Goal: Task Accomplishment & Management: Complete application form

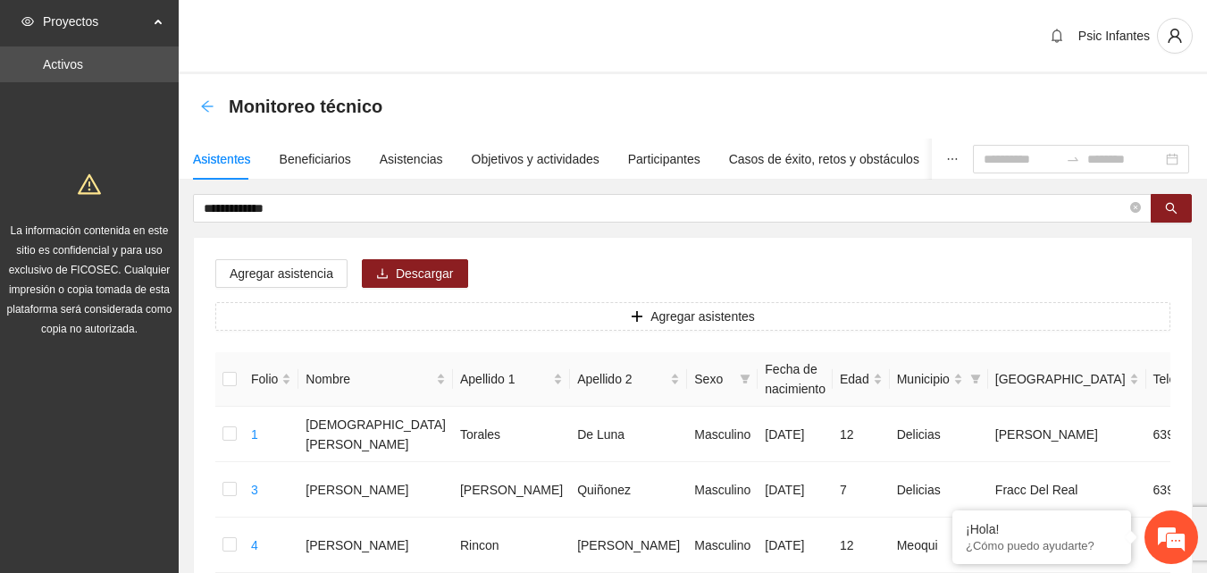
click at [210, 112] on icon "arrow-left" at bounding box center [207, 106] width 14 height 14
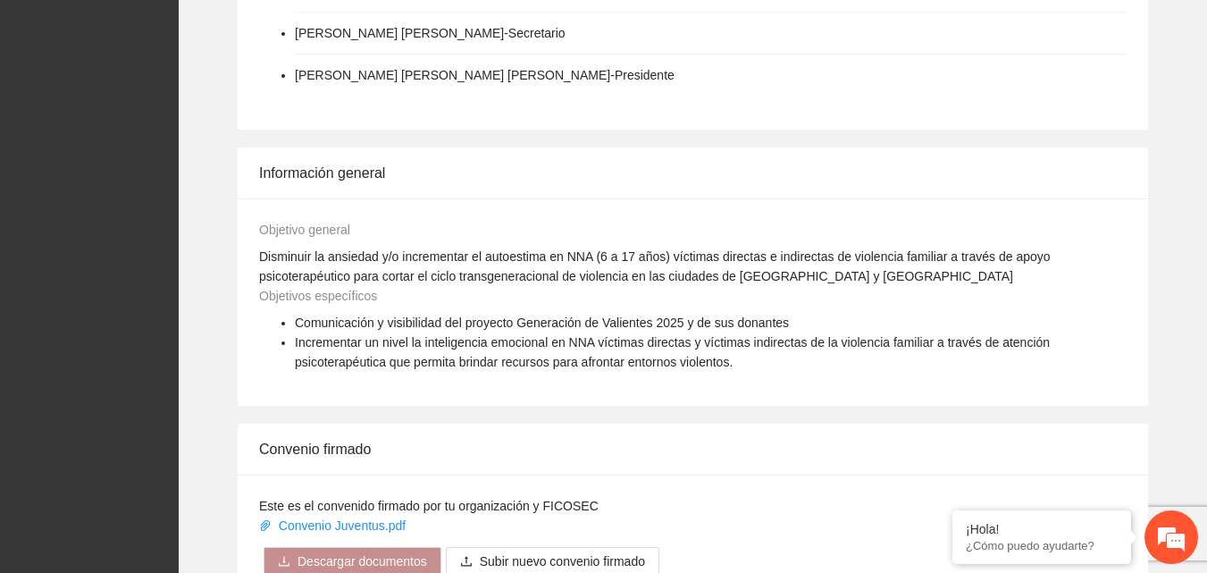
scroll to position [1429, 0]
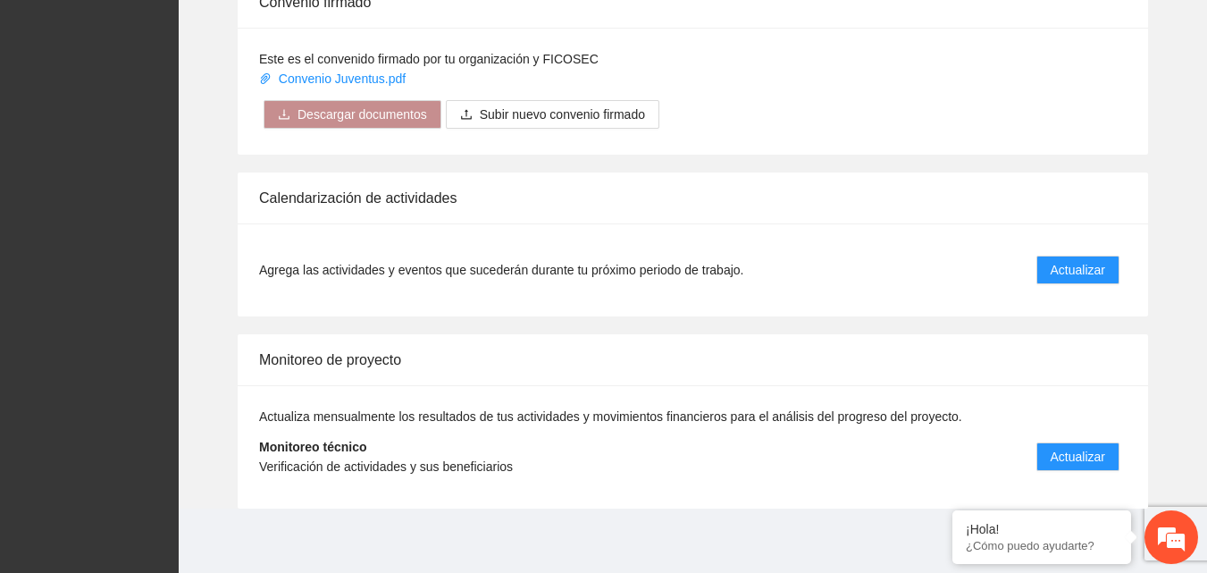
click at [1052, 245] on li "Agrega las actividades y eventos que sucederán durante tu próximo periodo de tr…" at bounding box center [692, 270] width 867 height 50
click at [1044, 266] on button "Actualizar" at bounding box center [1077, 269] width 83 height 29
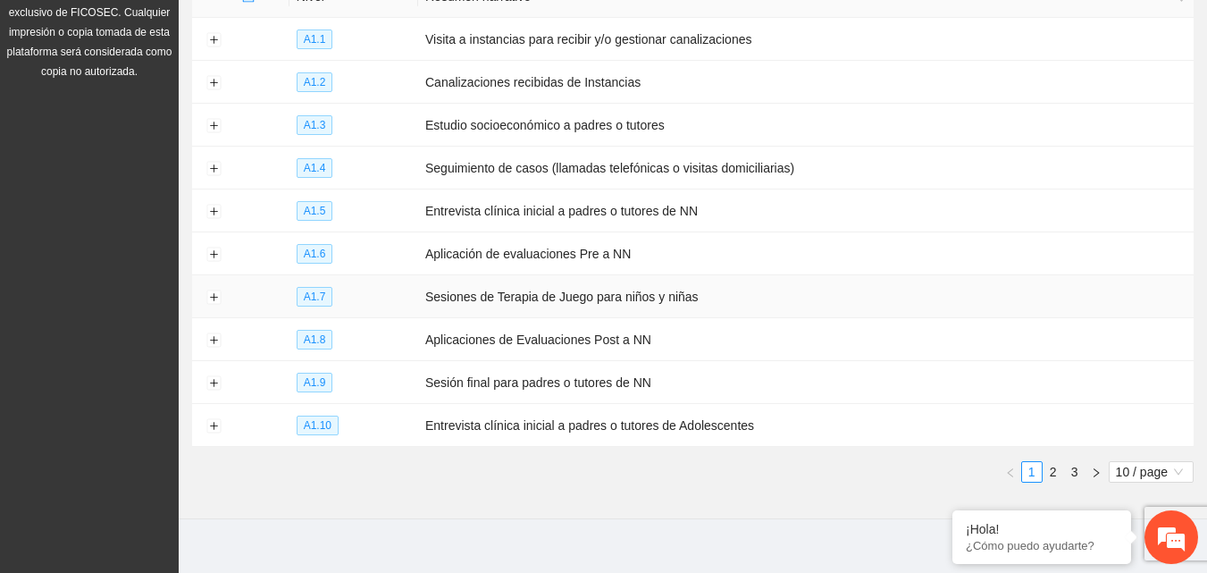
scroll to position [266, 0]
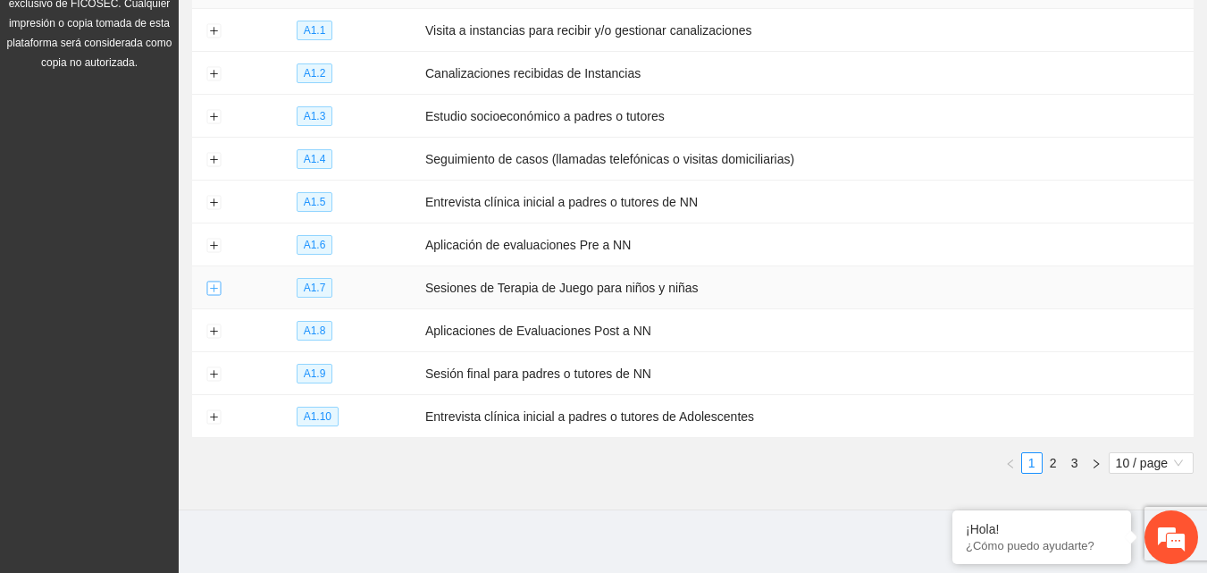
click at [216, 282] on button "Expand row" at bounding box center [213, 288] width 14 height 14
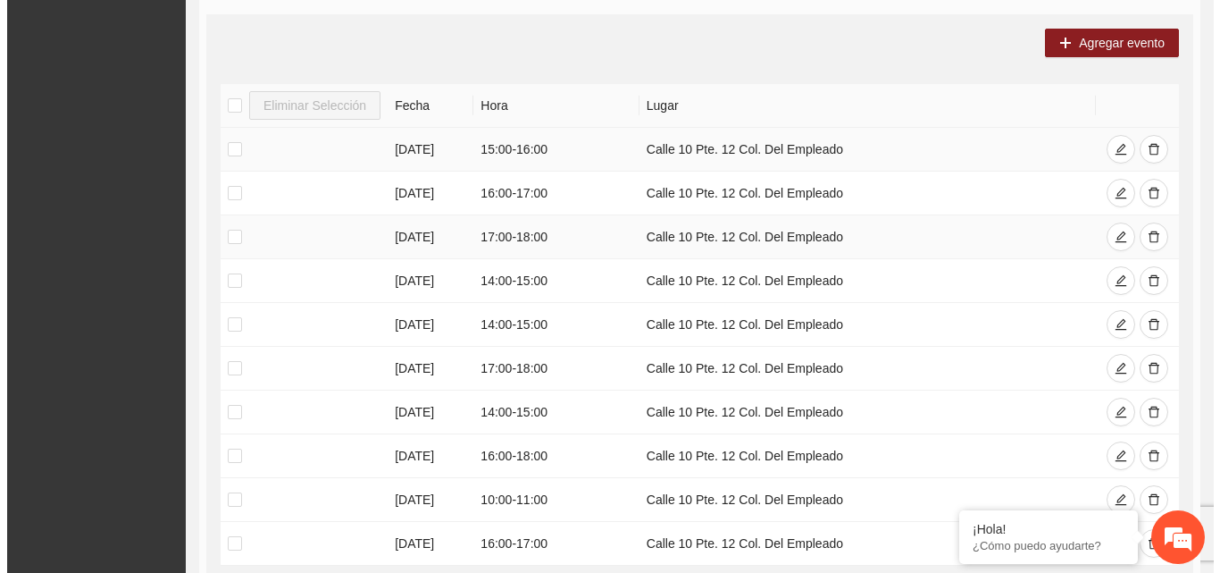
scroll to position [802, 0]
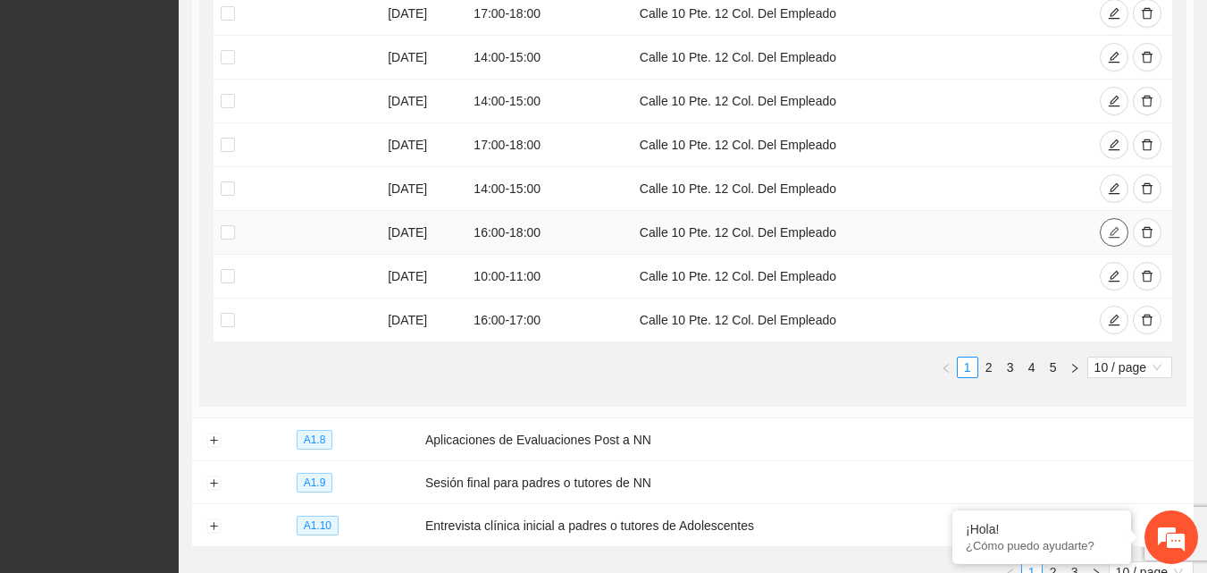
click at [1105, 224] on button "button" at bounding box center [1114, 232] width 29 height 29
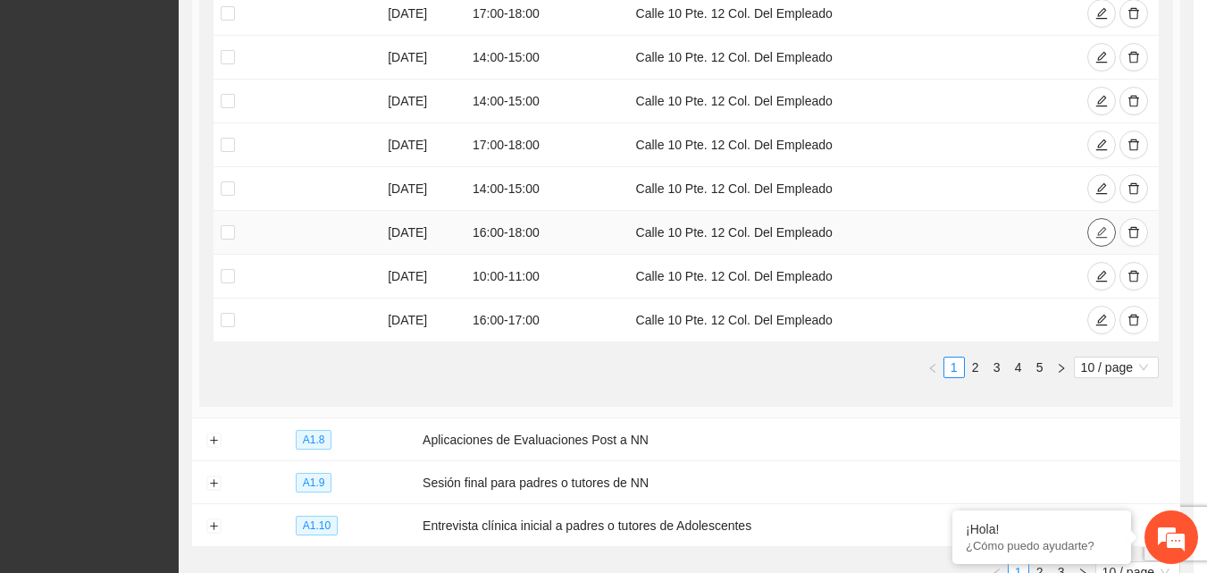
type input "**********"
type input "*****"
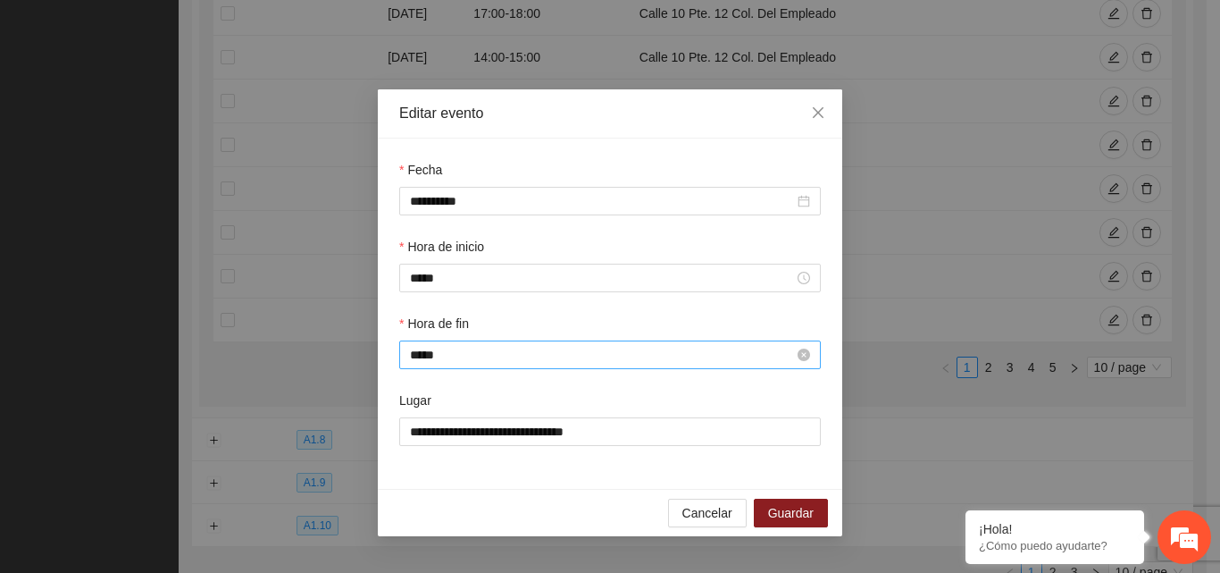
click at [480, 358] on input "*****" at bounding box center [602, 355] width 384 height 20
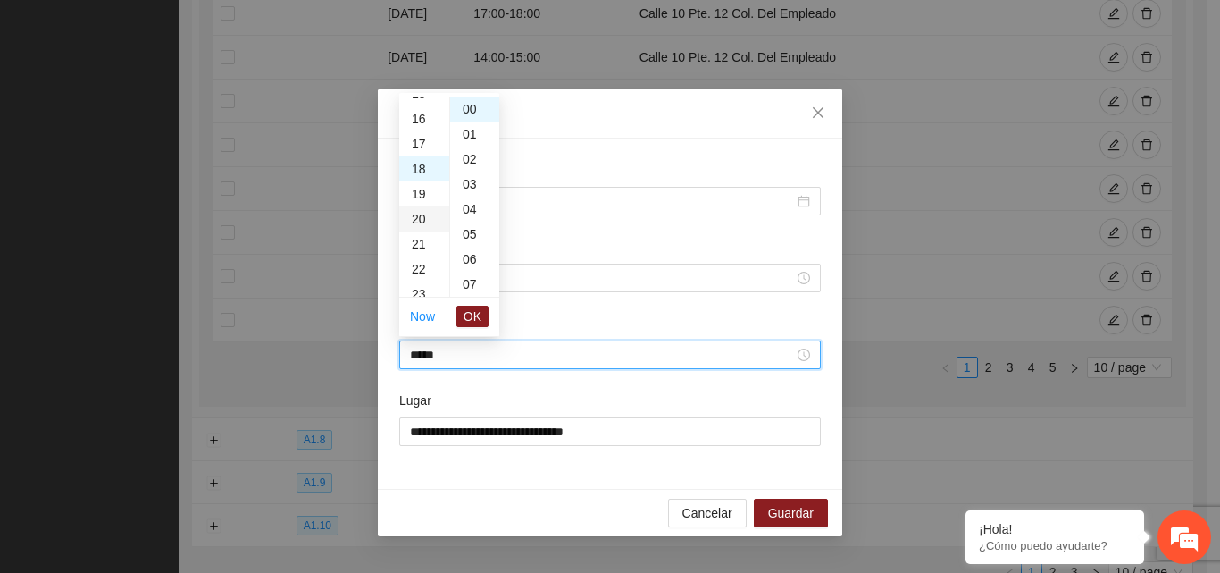
scroll to position [361, 0]
click at [422, 171] on div "17" at bounding box center [424, 173] width 50 height 25
type input "*****"
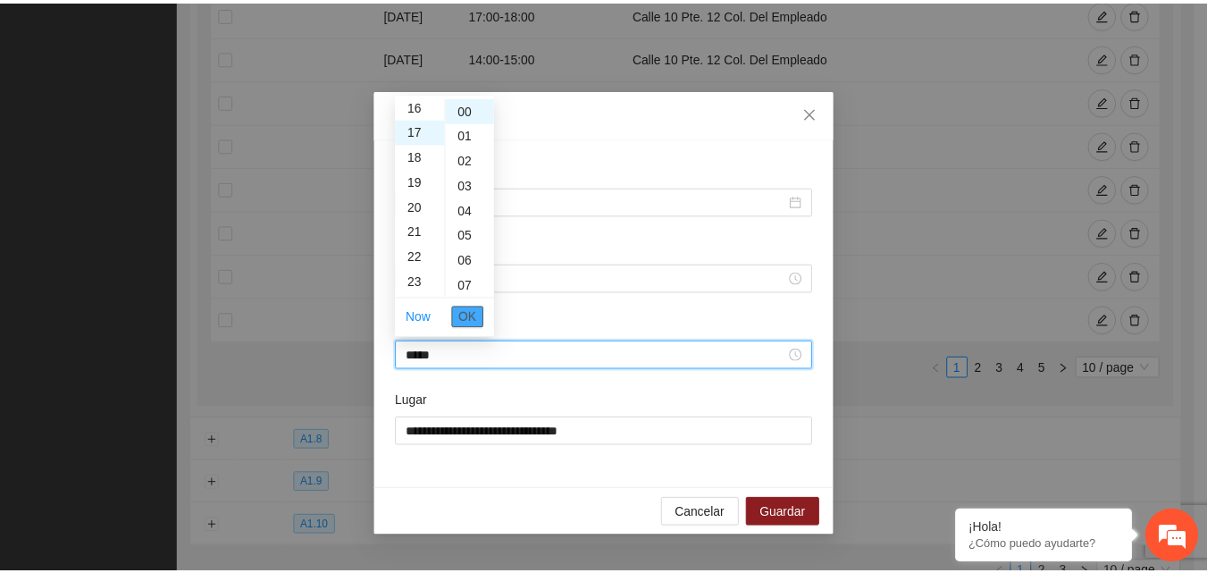
scroll to position [425, 0]
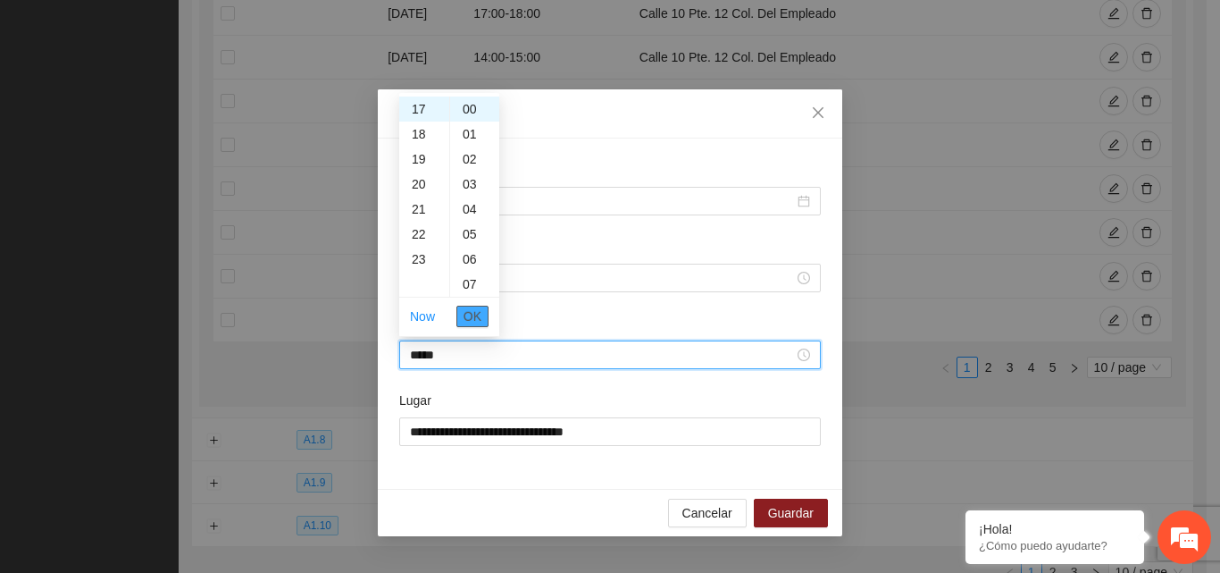
click at [482, 326] on button "OK" at bounding box center [472, 315] width 32 height 21
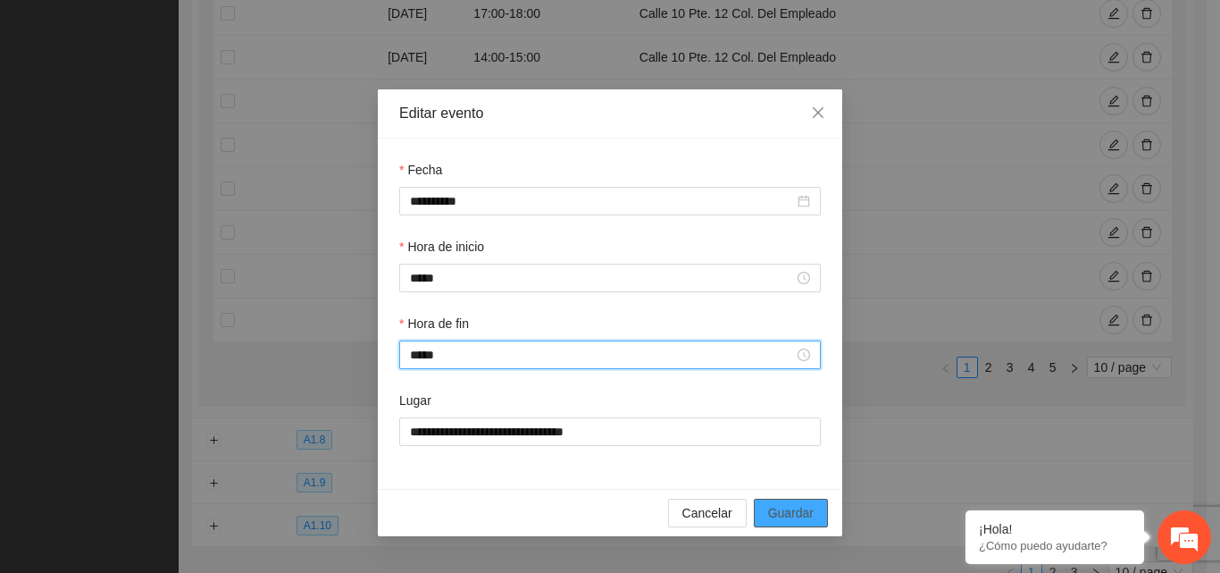
click at [801, 521] on span "Guardar" at bounding box center [791, 513] width 46 height 20
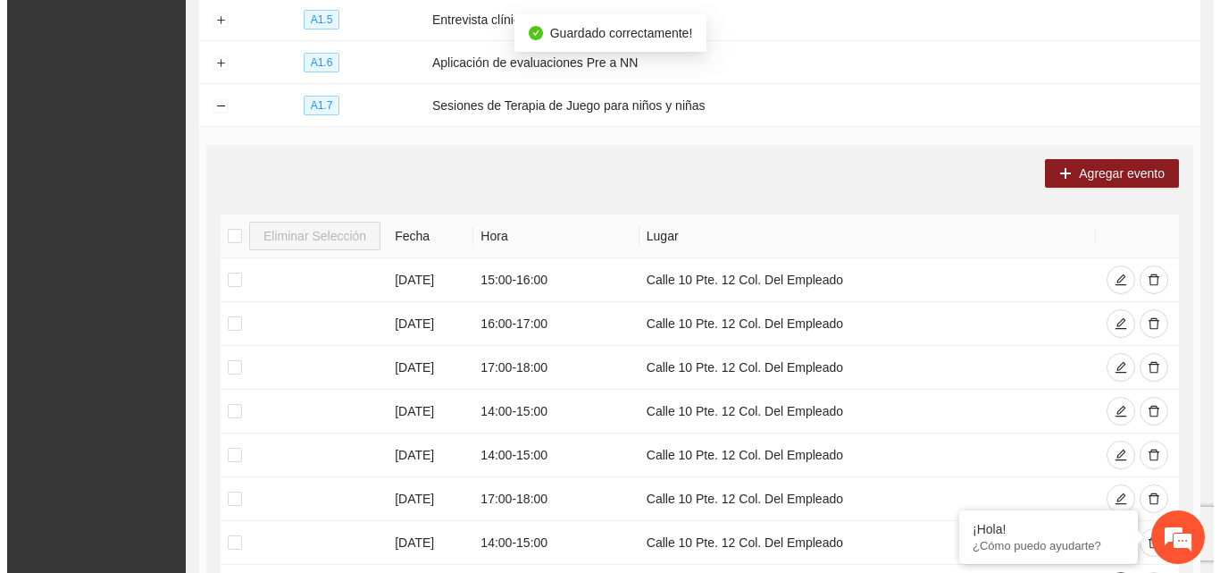
scroll to position [445, 0]
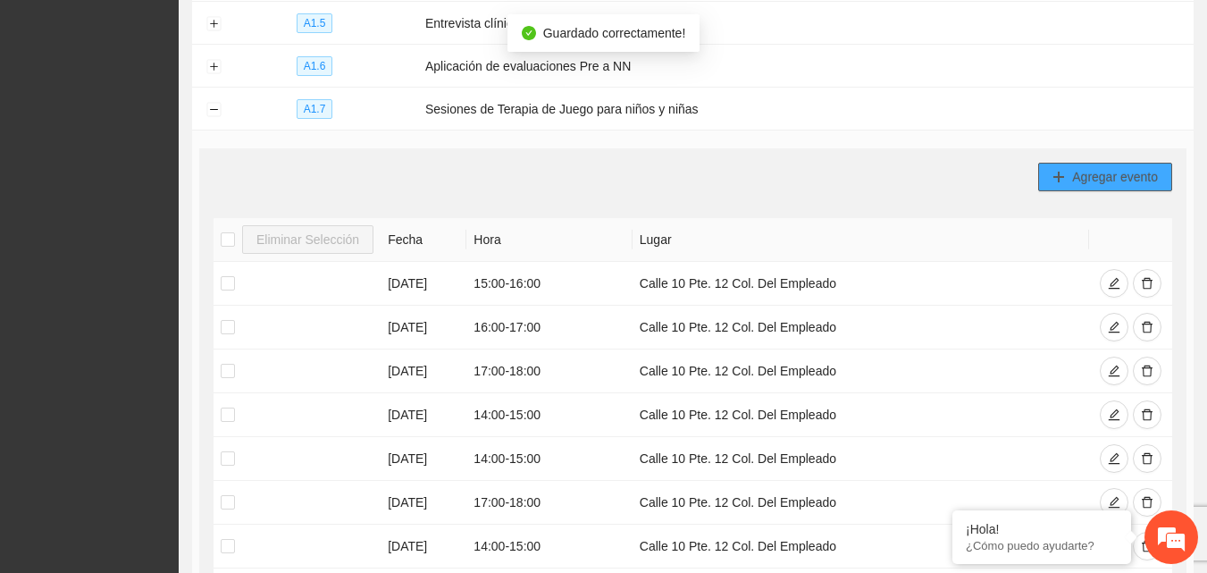
click at [1091, 180] on span "Agregar evento" at bounding box center [1115, 177] width 86 height 20
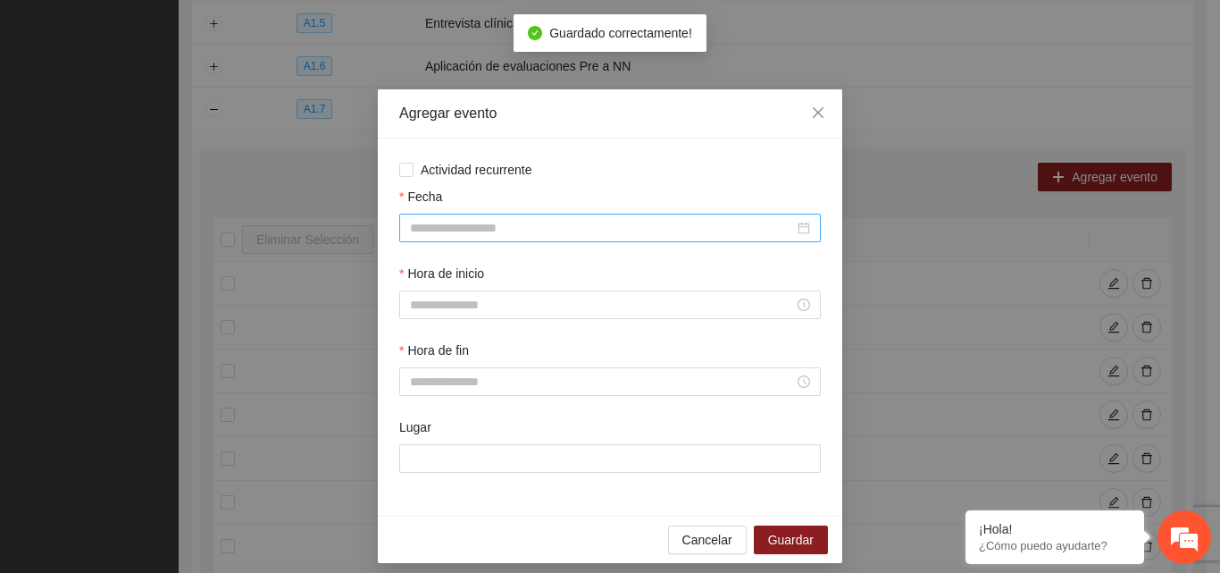
click at [482, 225] on input "Fecha" at bounding box center [602, 228] width 384 height 20
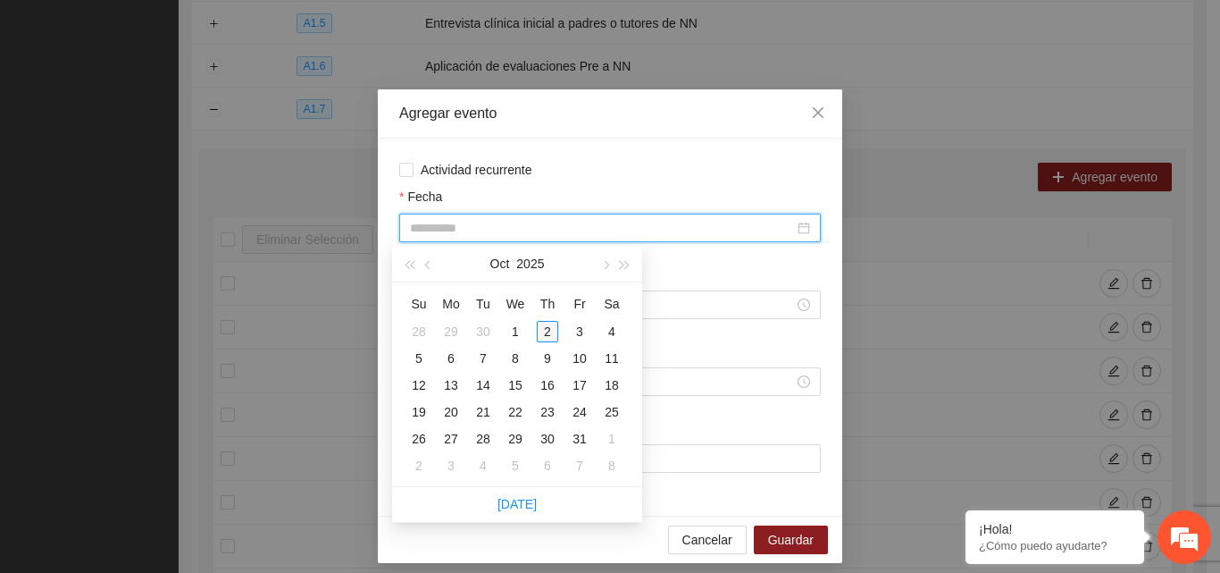
type input "**********"
click at [549, 332] on div "2" at bounding box center [547, 331] width 21 height 21
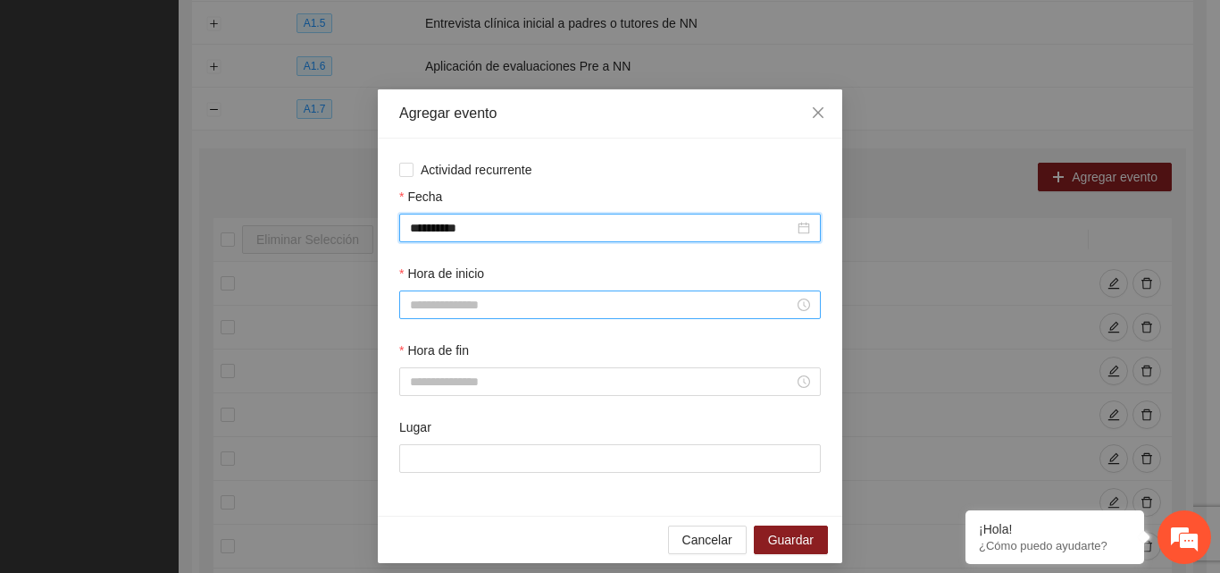
click at [467, 306] on input "Hora de inicio" at bounding box center [602, 305] width 384 height 20
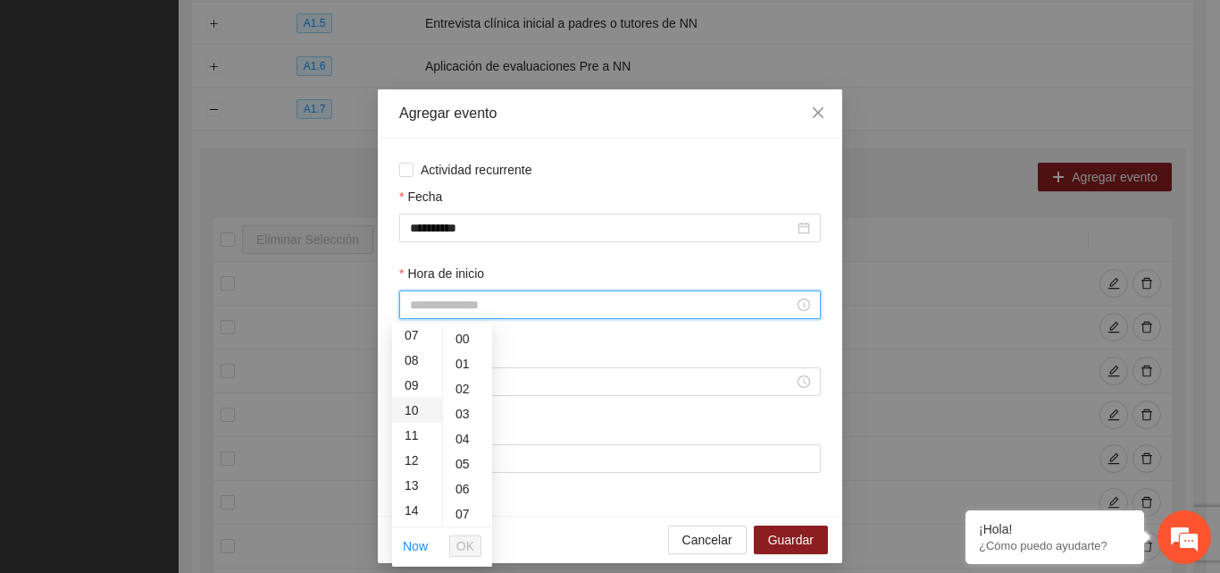
scroll to position [268, 0]
click at [413, 499] on div "17" at bounding box center [417, 495] width 50 height 25
type input "*****"
click at [471, 548] on span "OK" at bounding box center [465, 546] width 18 height 20
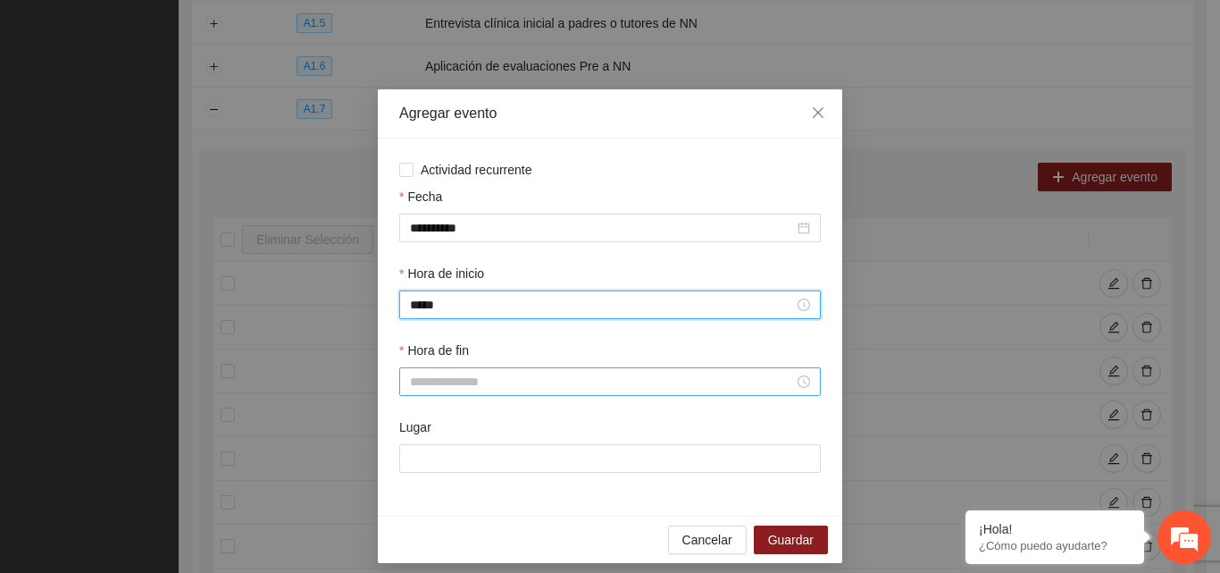
click at [492, 380] on input "Hora de fin" at bounding box center [602, 382] width 384 height 20
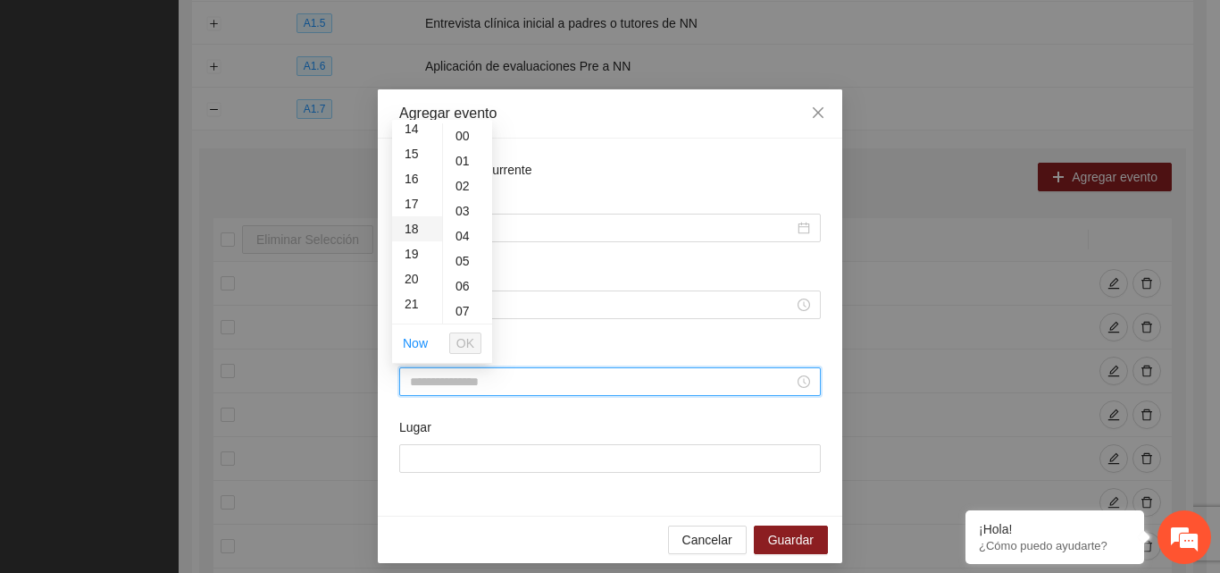
click at [420, 229] on div "18" at bounding box center [417, 228] width 50 height 25
type input "*****"
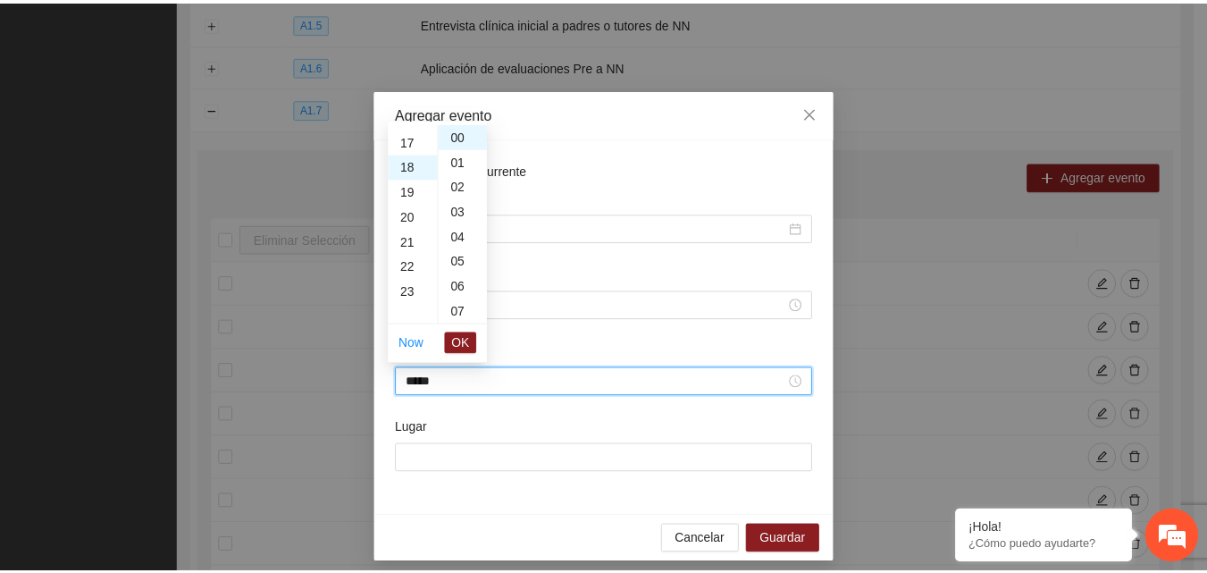
scroll to position [450, 0]
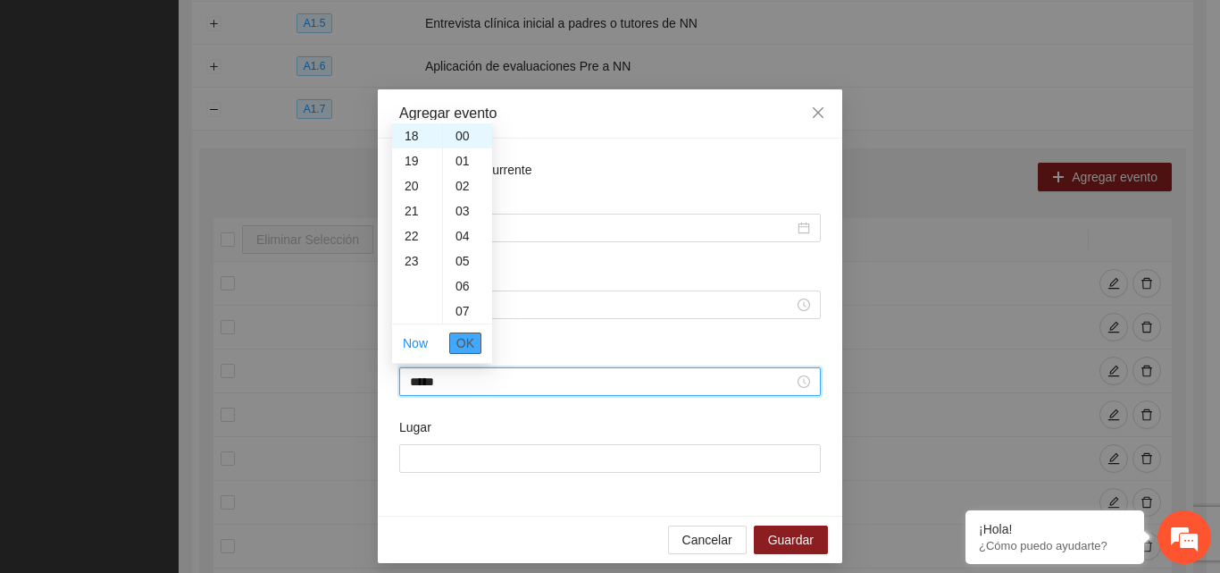
click at [462, 343] on span "OK" at bounding box center [465, 343] width 18 height 20
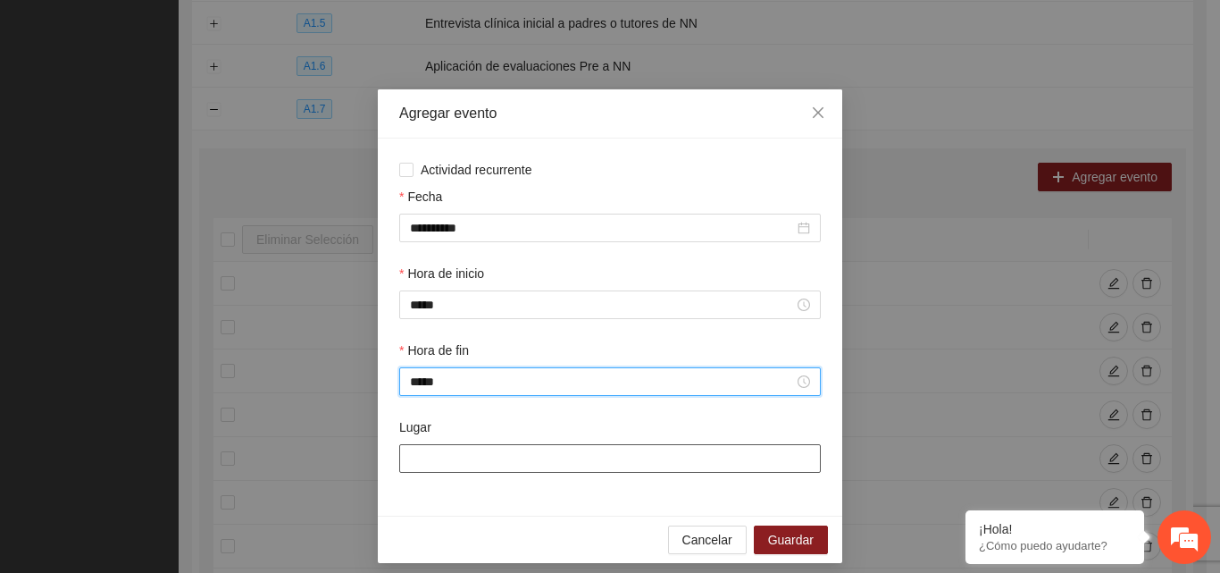
click at [476, 461] on input "Lugar" at bounding box center [610, 458] width 422 height 29
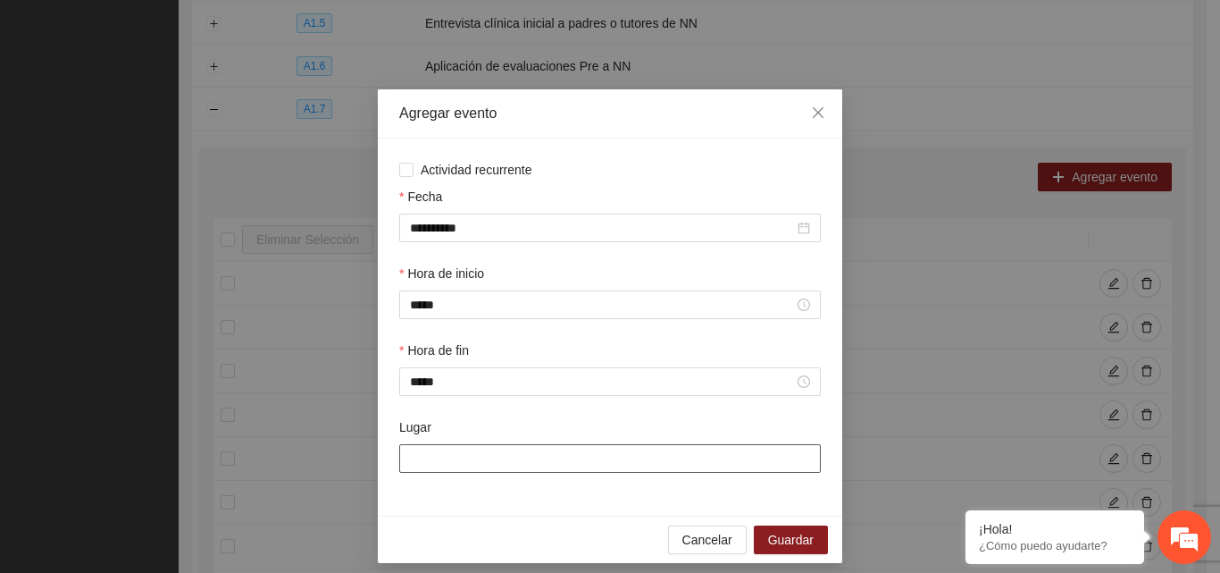
type input "**********"
click at [816, 541] on button "Guardar" at bounding box center [791, 539] width 74 height 29
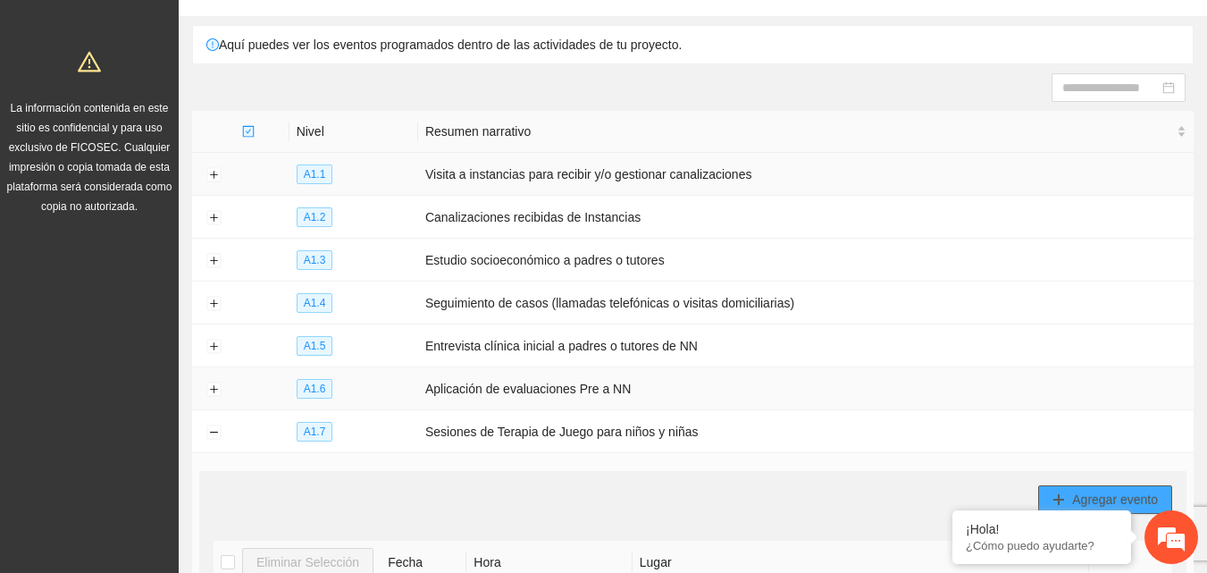
scroll to position [0, 0]
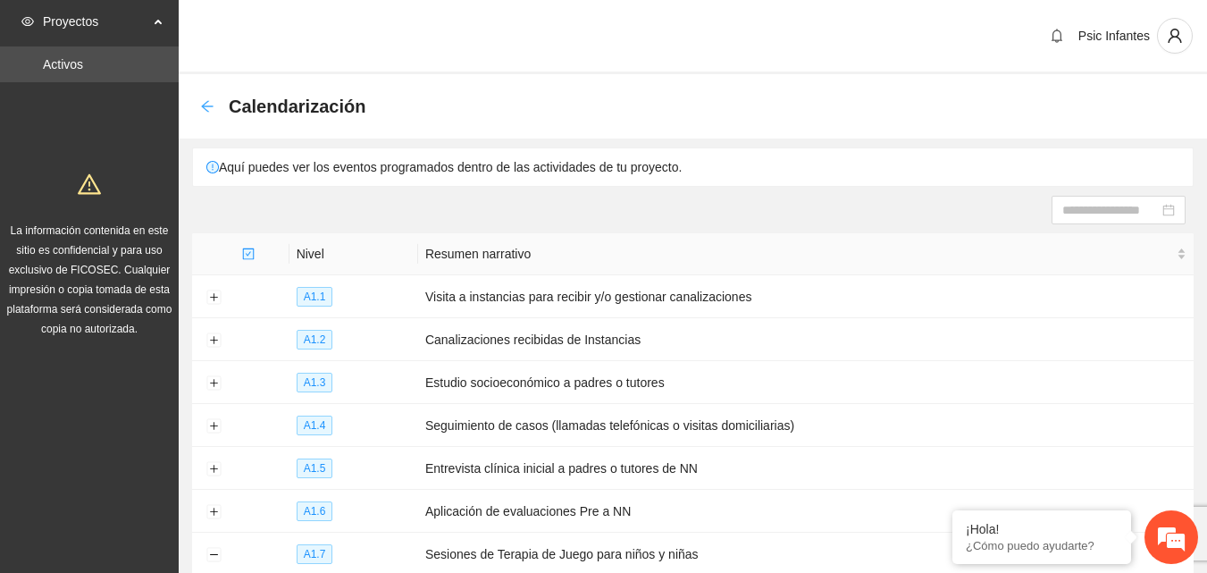
click at [210, 109] on icon "arrow-left" at bounding box center [207, 106] width 14 height 14
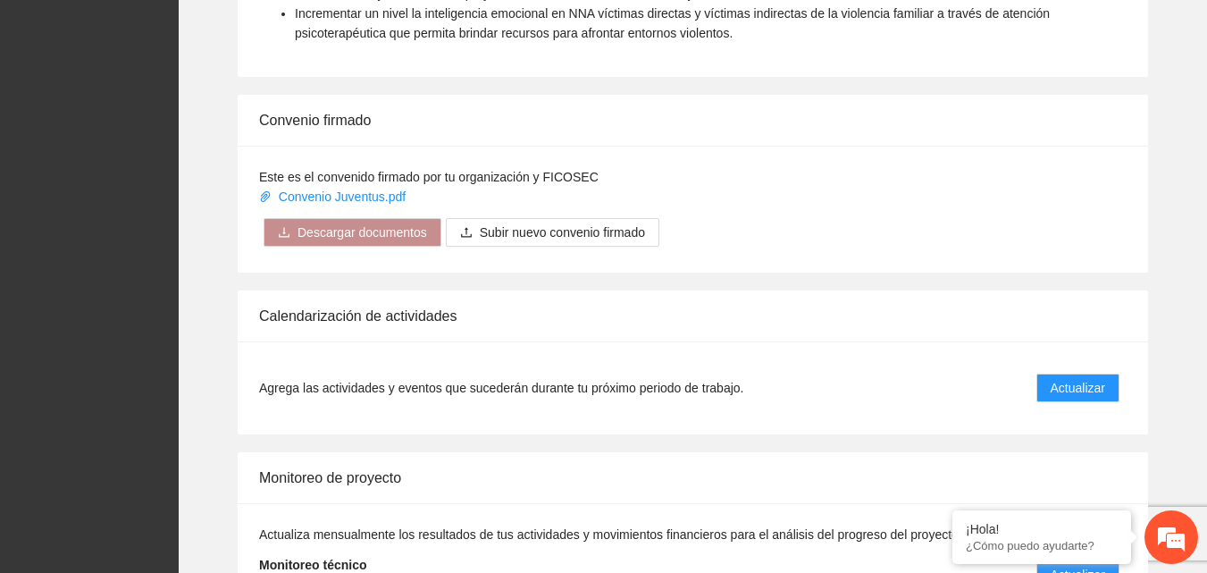
scroll to position [1433, 0]
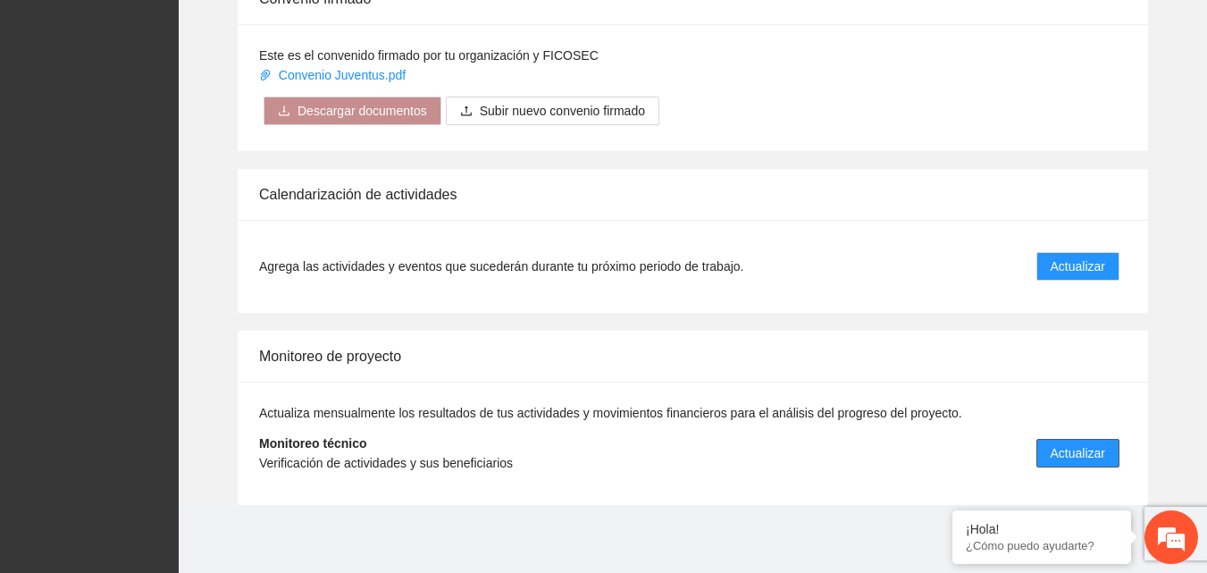
click at [1073, 461] on span "Actualizar" at bounding box center [1077, 453] width 54 height 20
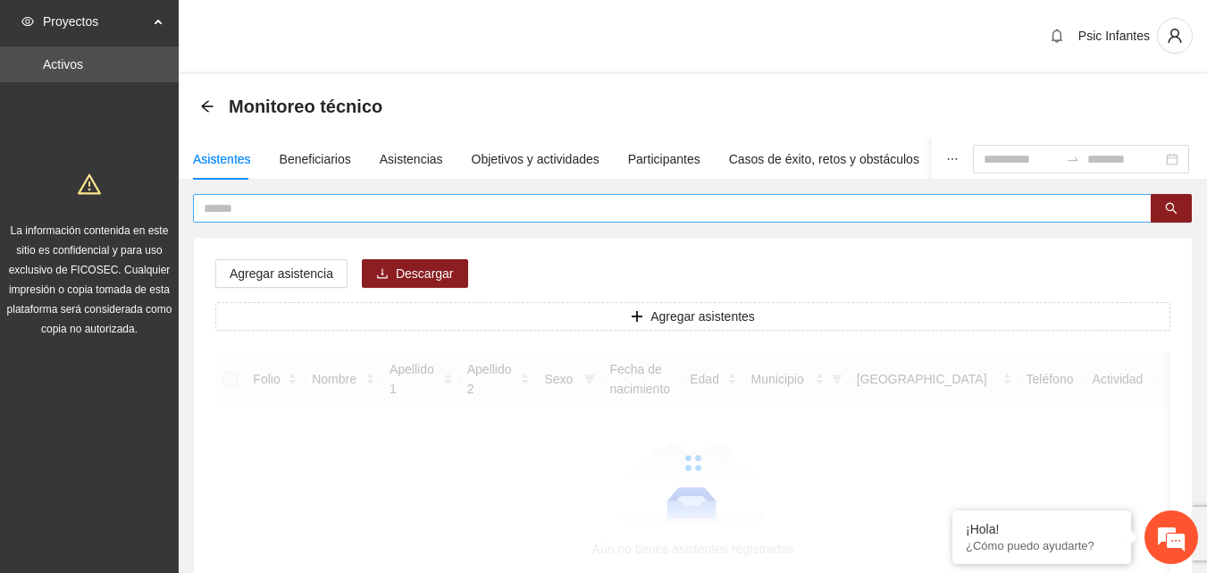
click at [291, 205] on input "text" at bounding box center [665, 208] width 923 height 20
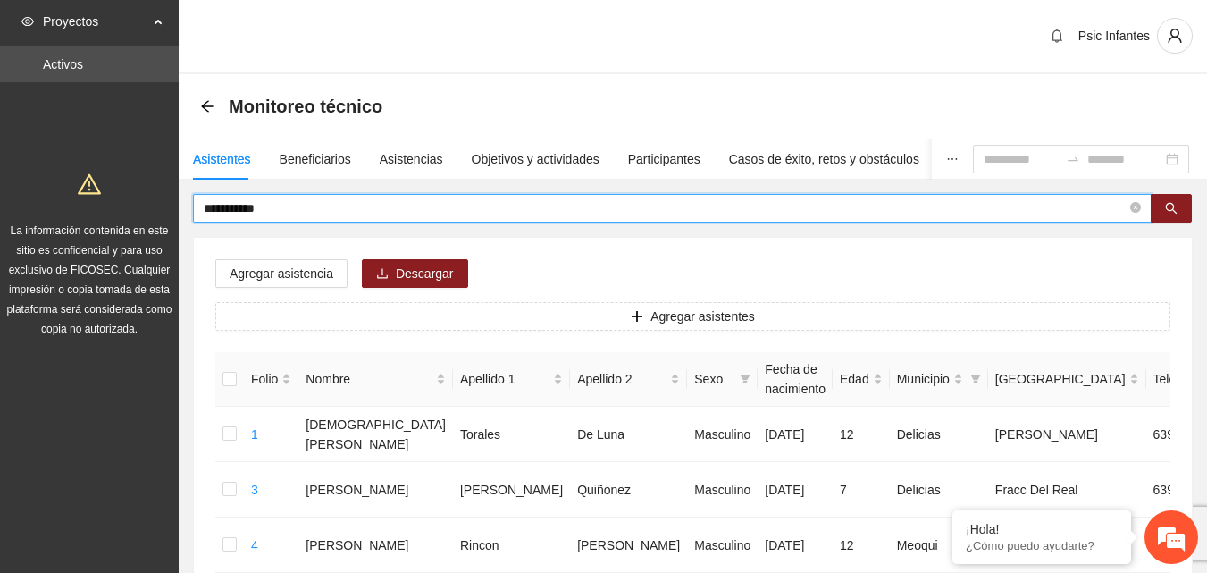
type input "**********"
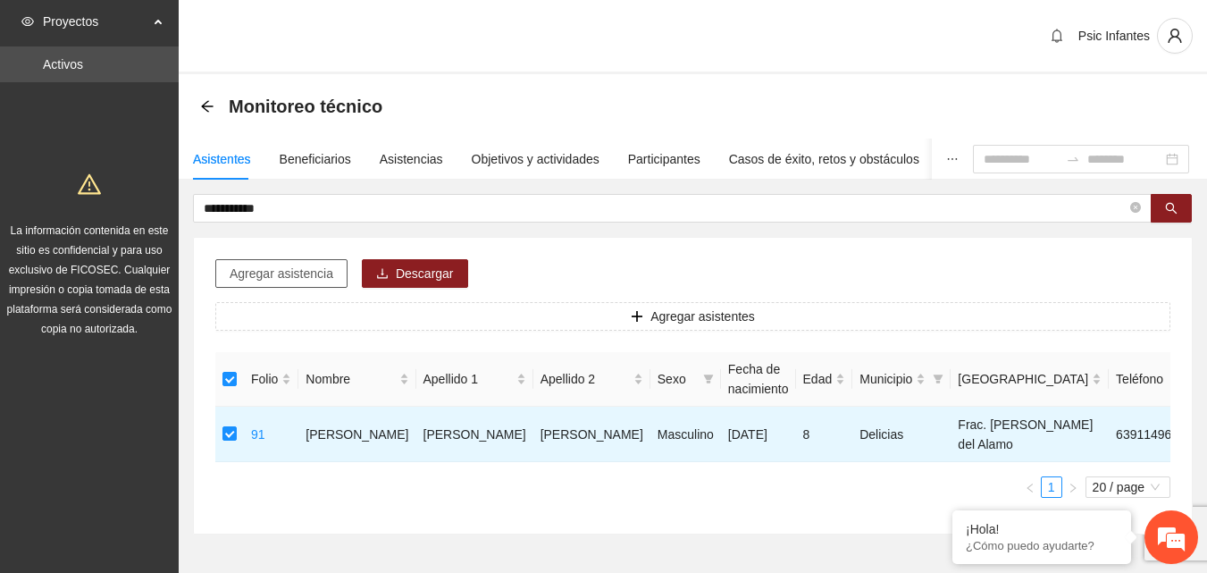
click at [289, 267] on span "Agregar asistencia" at bounding box center [282, 273] width 104 height 20
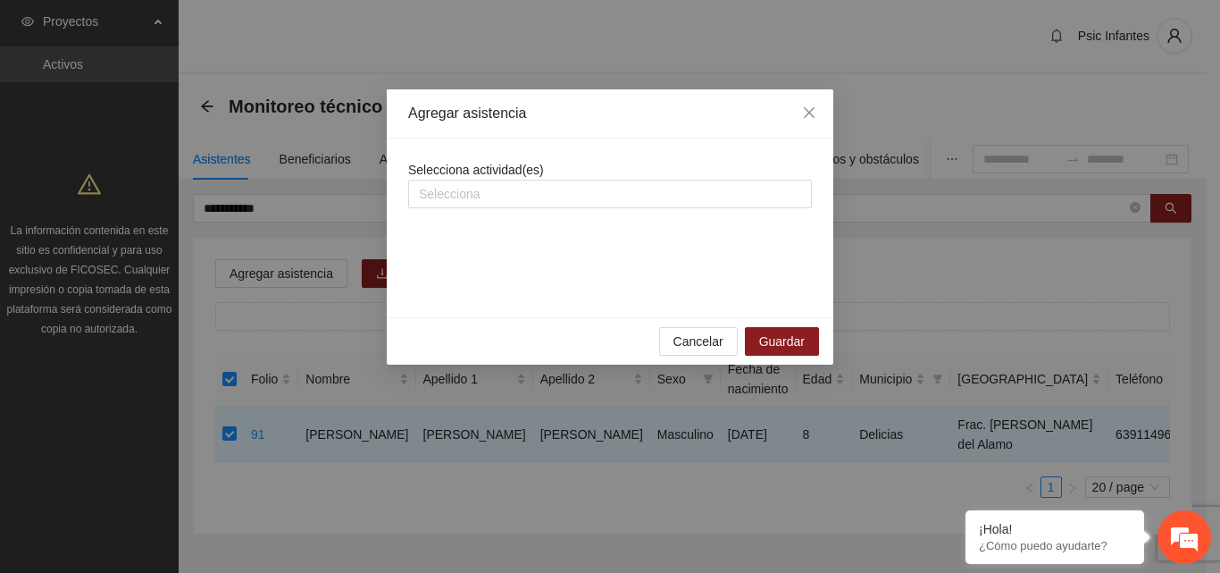
click at [598, 178] on div "Selecciona actividad(es) Selecciona" at bounding box center [610, 184] width 404 height 48
click at [584, 205] on div "Selecciona" at bounding box center [610, 194] width 404 height 29
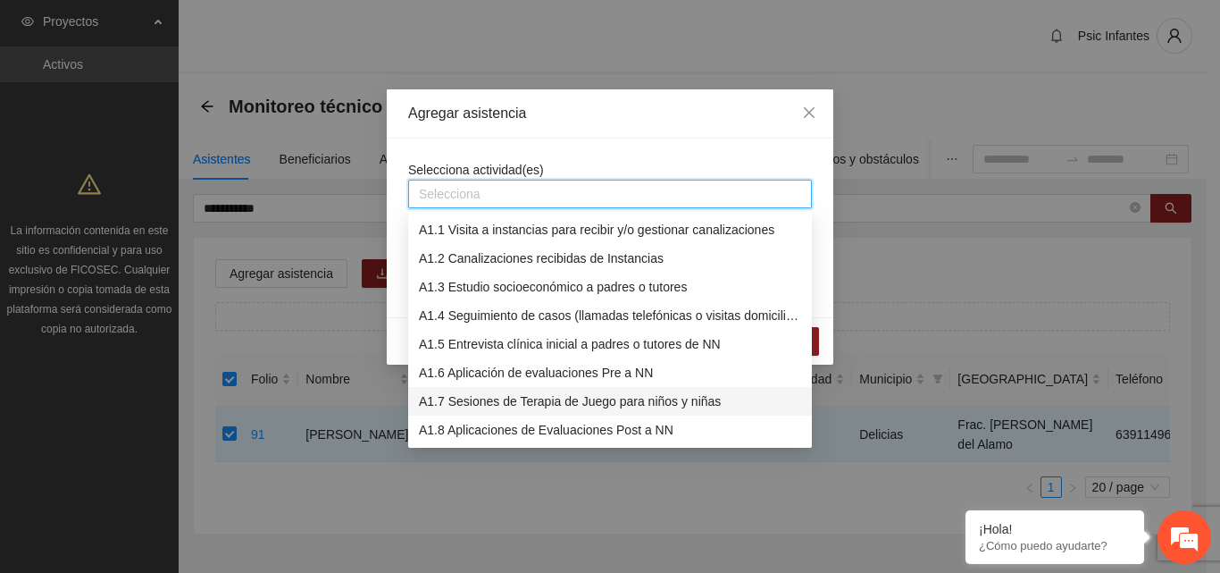
click at [523, 406] on div "A1.7 Sesiones de Terapia de Juego para niños y niñas" at bounding box center [610, 401] width 382 height 20
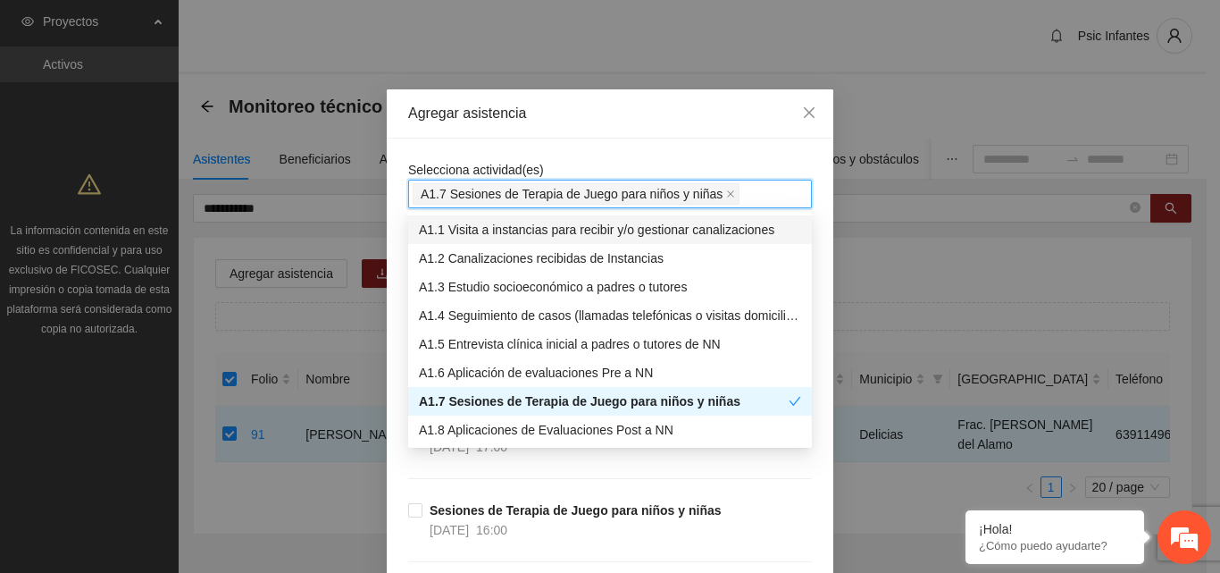
click at [690, 160] on div "Selecciona actividad(es) A1.7 Sesiones de Terapia de Juego para niños y niñas" at bounding box center [610, 184] width 404 height 48
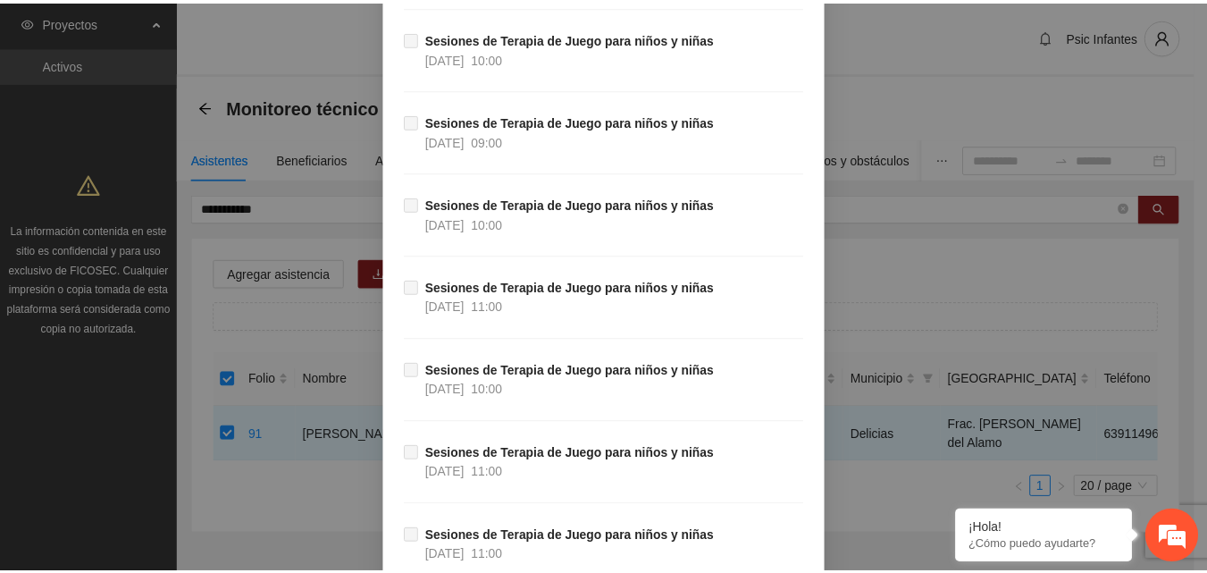
scroll to position [4049, 0]
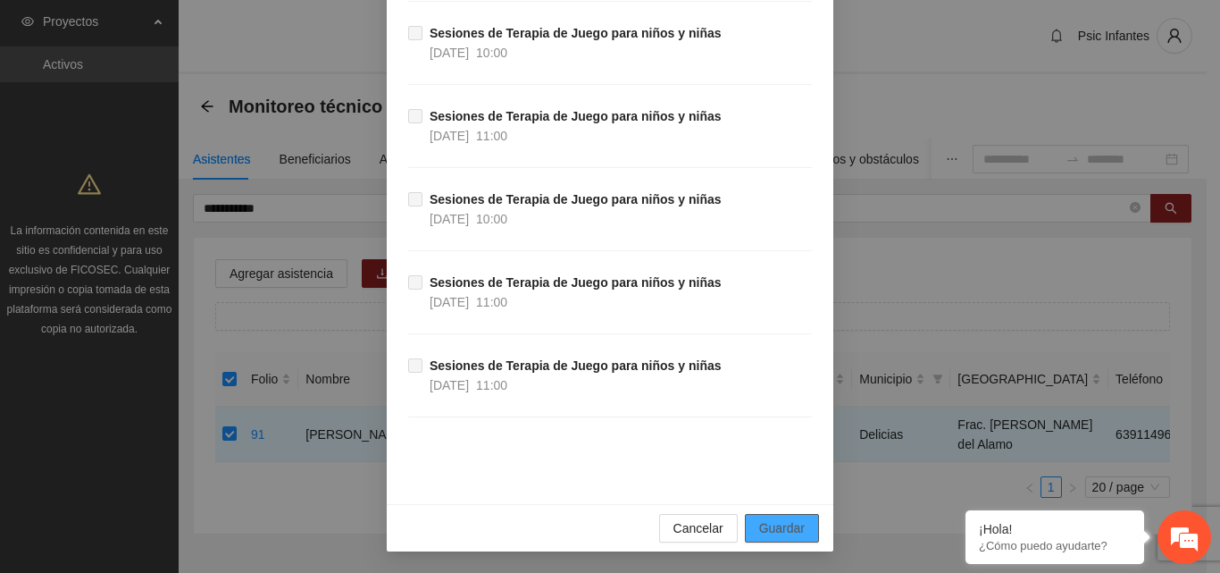
click at [759, 531] on span "Guardar" at bounding box center [782, 528] width 46 height 20
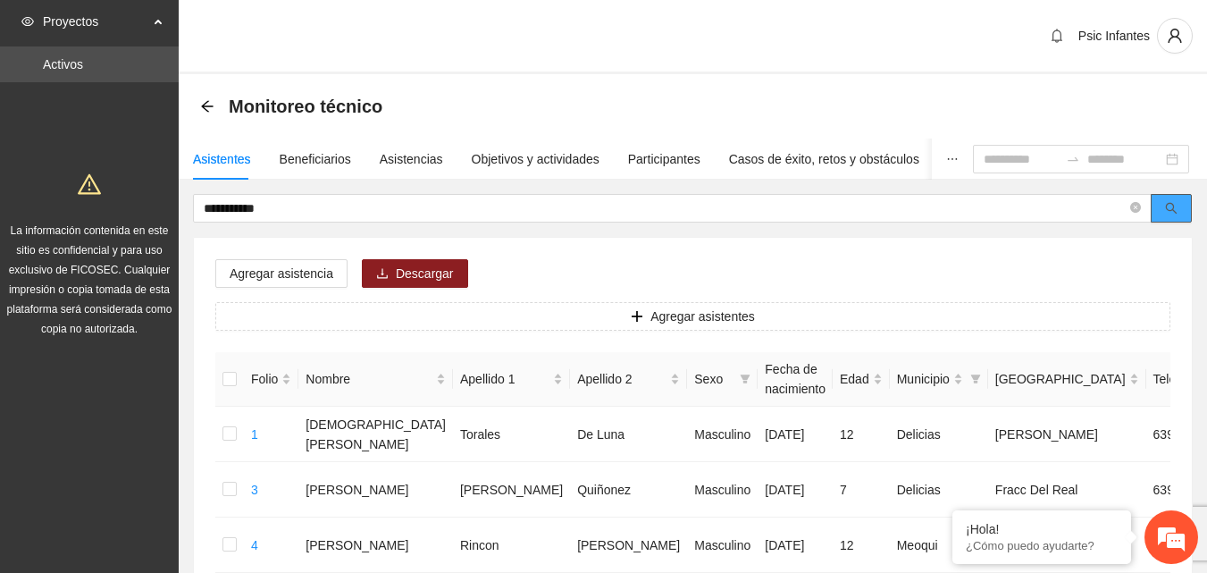
click at [1156, 205] on button "button" at bounding box center [1170, 208] width 41 height 29
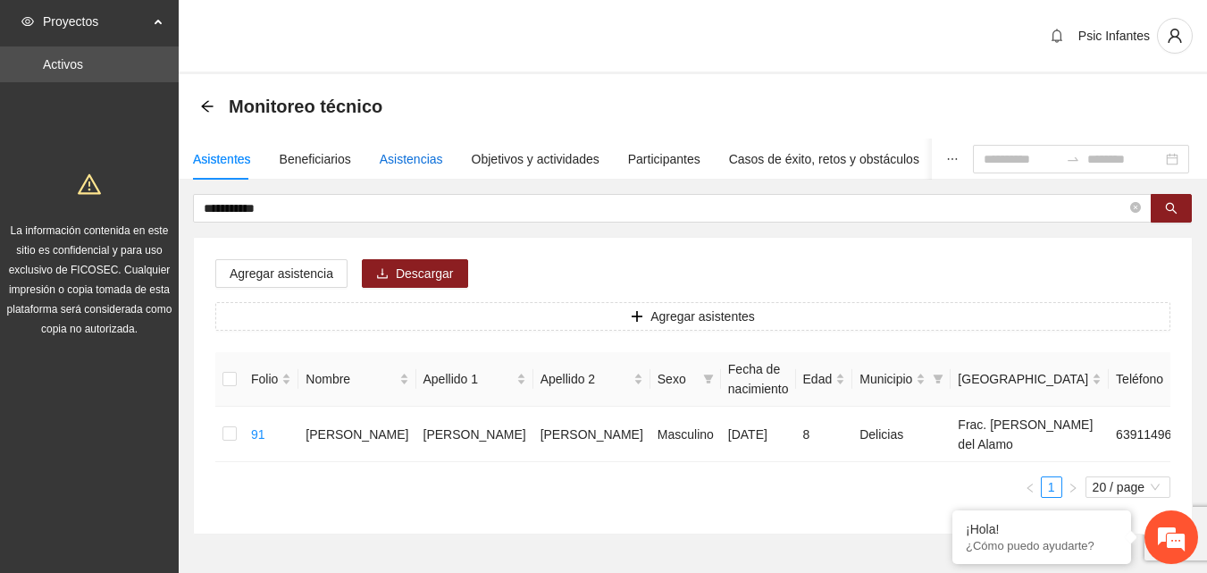
click at [418, 151] on div "Asistencias" at bounding box center [411, 159] width 63 height 20
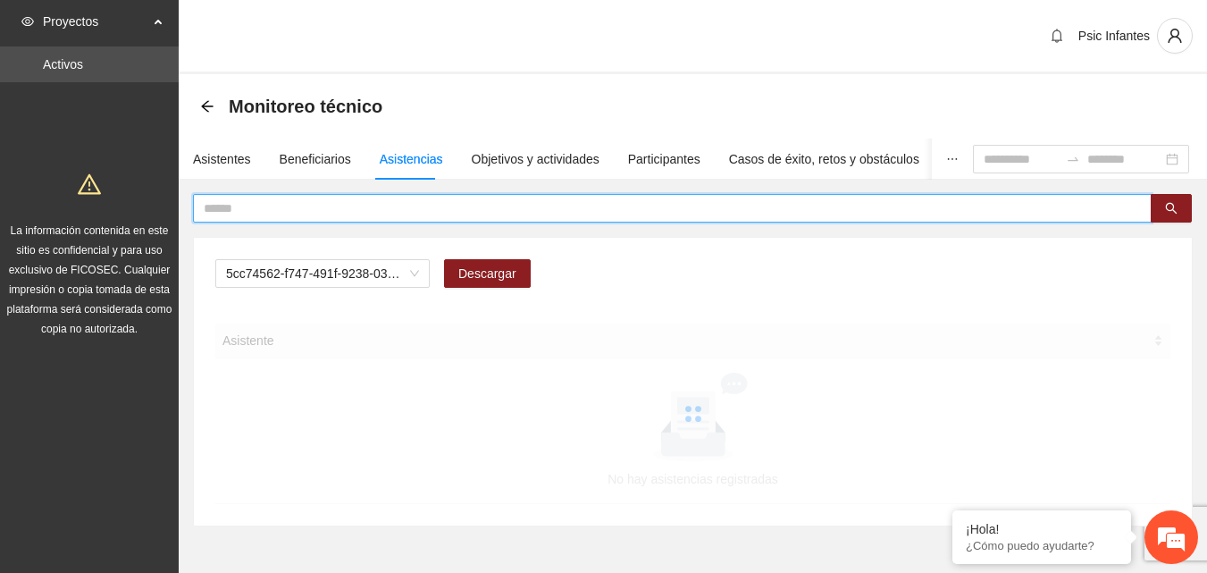
click at [373, 212] on input "text" at bounding box center [665, 208] width 923 height 20
click at [413, 272] on span "A2.1 Comunicado de prensa" at bounding box center [322, 273] width 193 height 27
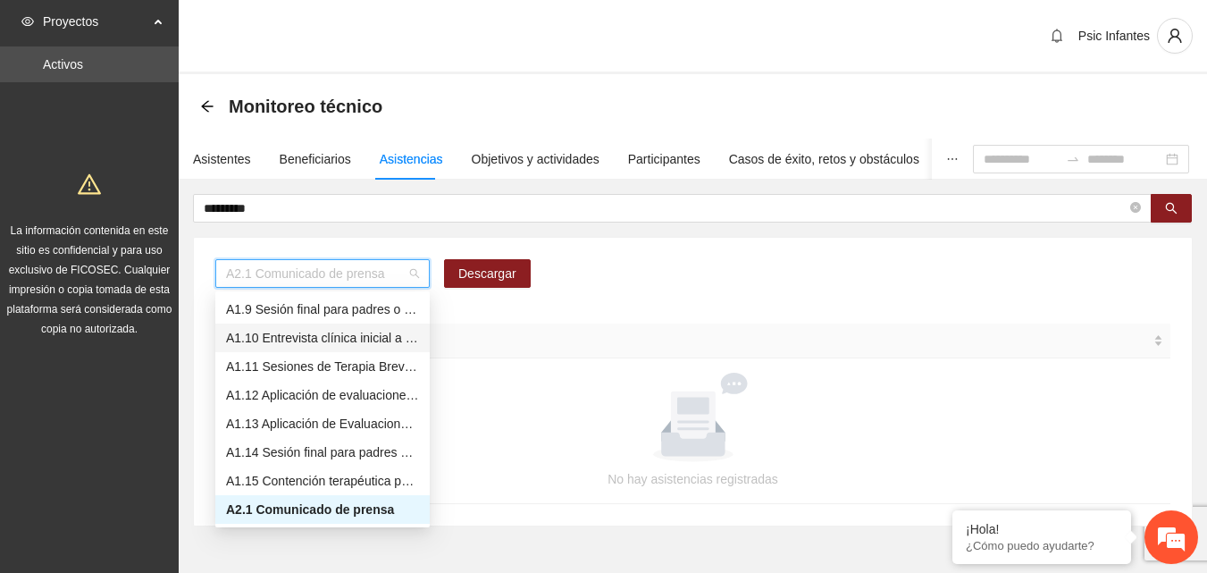
scroll to position [139, 0]
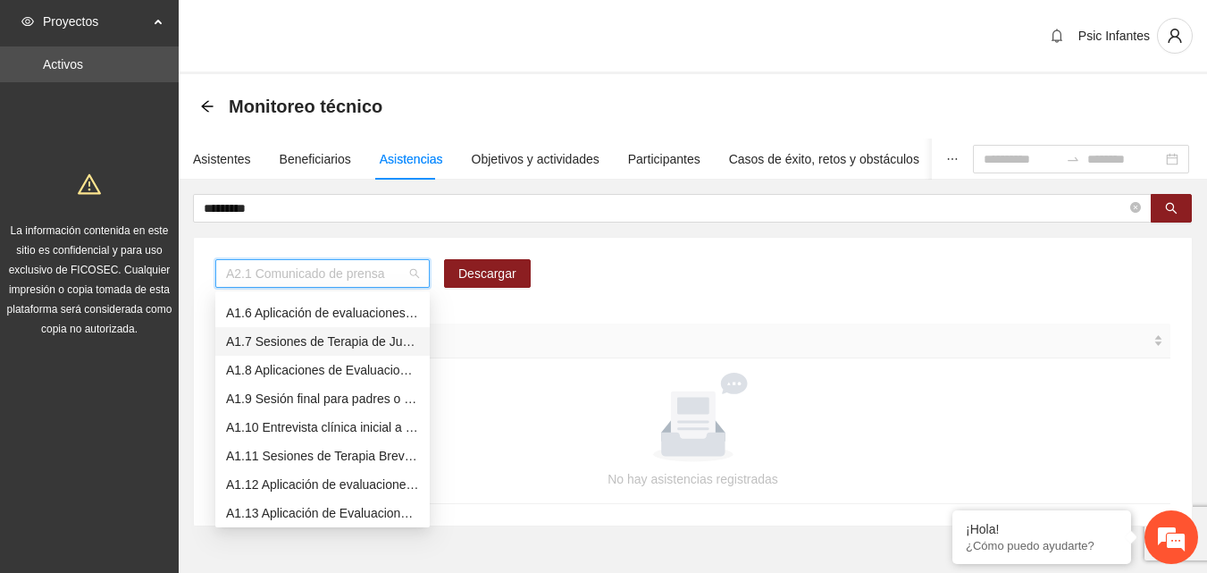
click at [316, 348] on div "A1.7 Sesiones de Terapia de Juego para niños y niñas" at bounding box center [322, 341] width 193 height 20
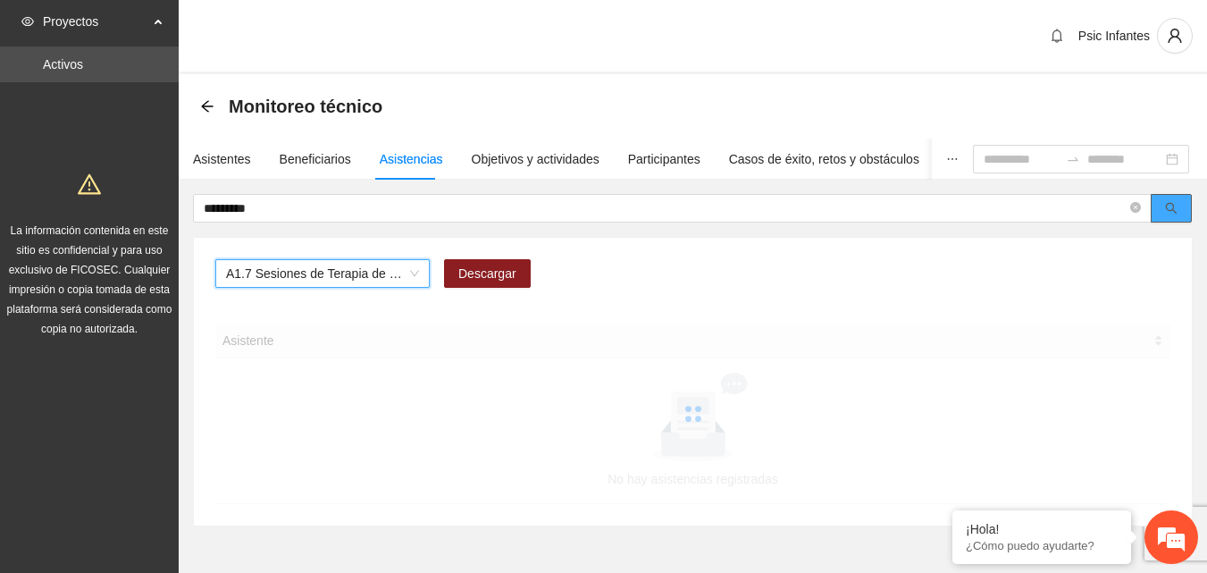
click at [1163, 220] on button "button" at bounding box center [1170, 208] width 41 height 29
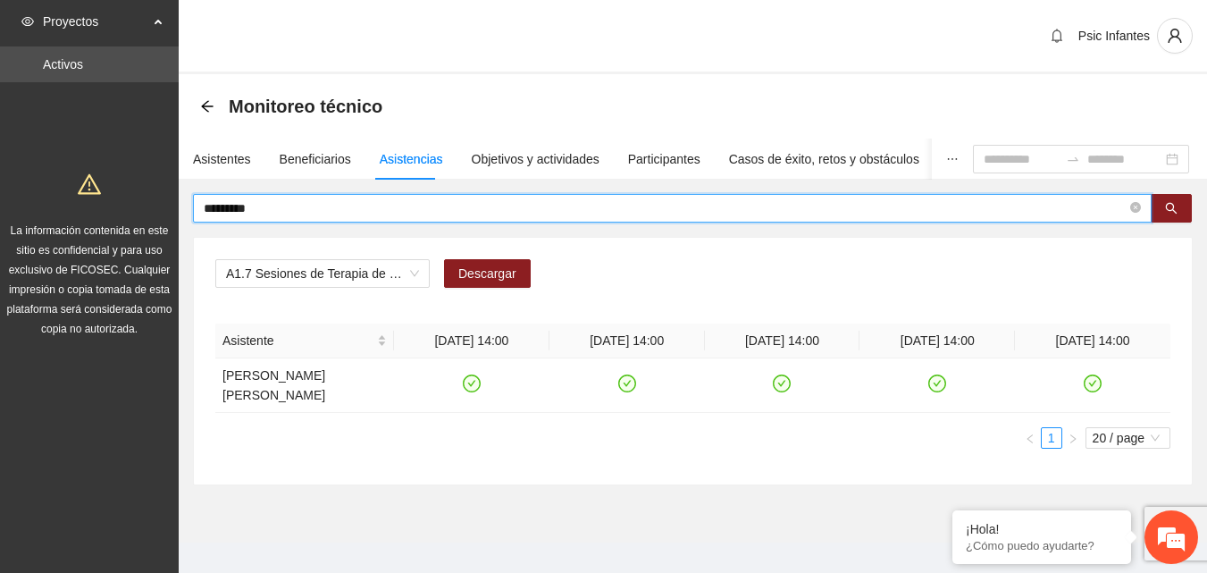
drag, startPoint x: 305, startPoint y: 209, endPoint x: 172, endPoint y: 228, distance: 134.4
click at [172, 228] on section "Proyectos Activos La información contenida en este sitio es confidencial y para…" at bounding box center [603, 296] width 1207 height 592
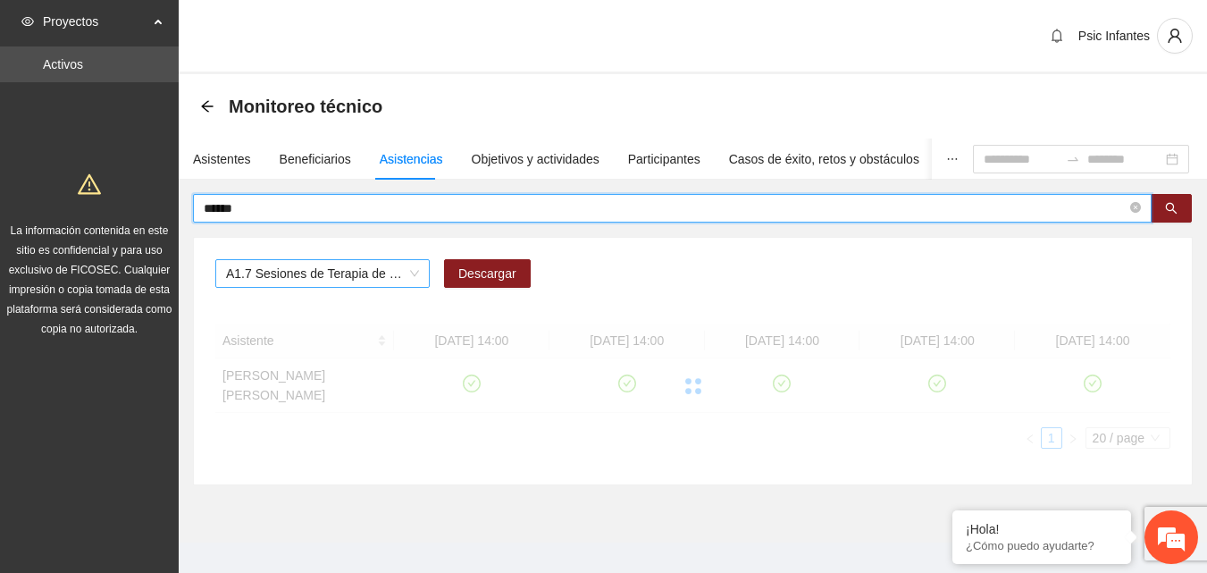
click at [413, 280] on span "A1.7 Sesiones de Terapia de Juego para niños y niñas" at bounding box center [322, 273] width 193 height 27
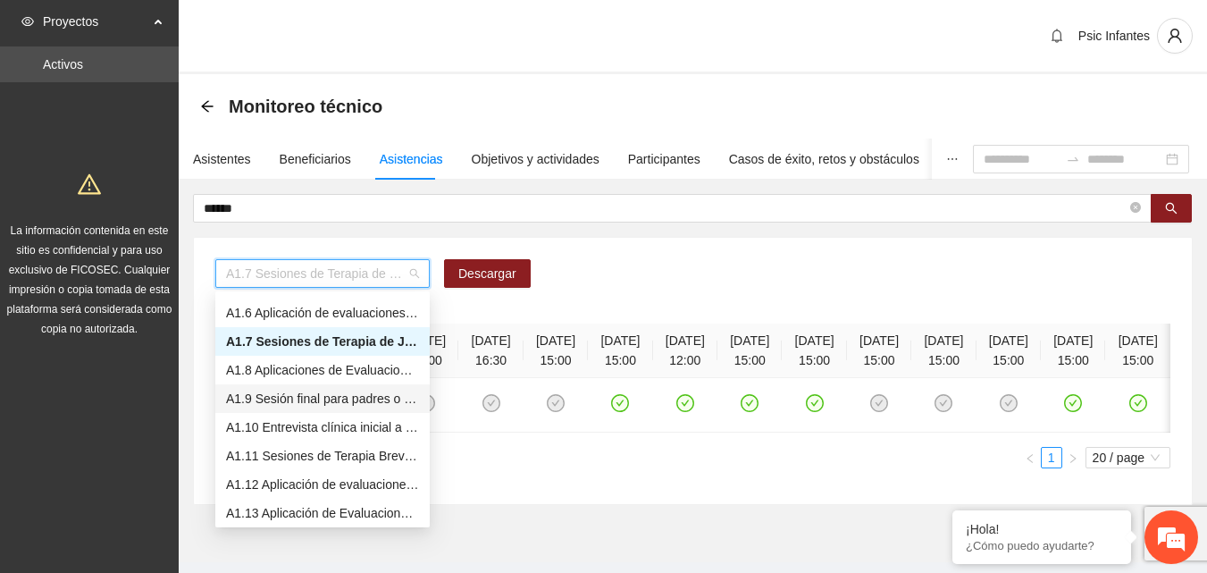
click at [321, 399] on div "A1.9 Sesión final para padres o tutores de NN" at bounding box center [322, 399] width 193 height 20
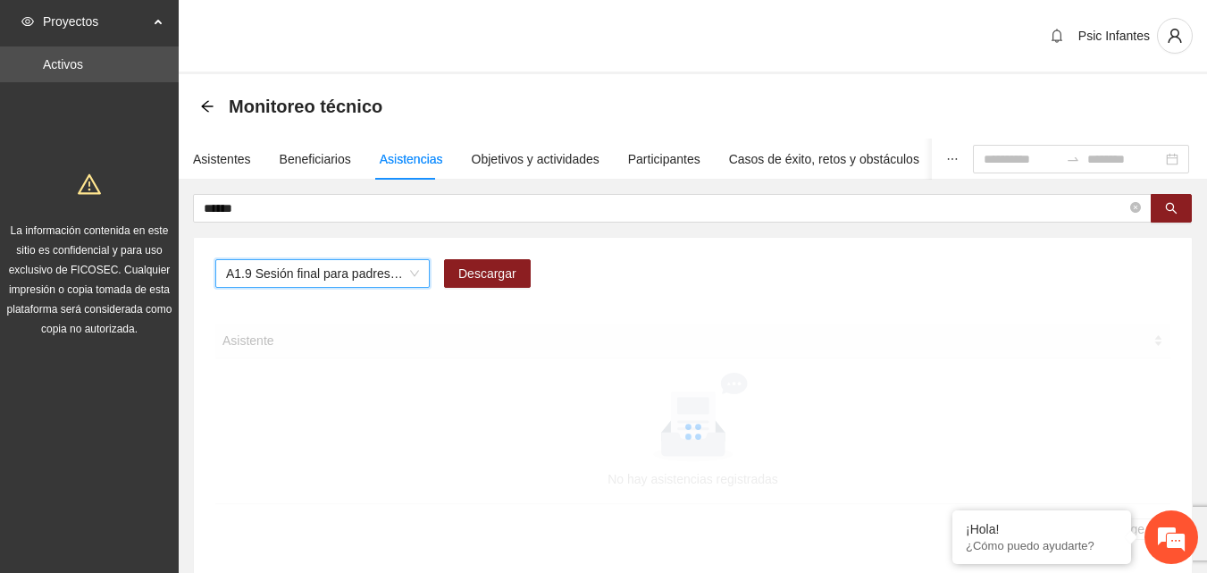
click at [636, 254] on div "A1.9 Sesión final para padres o tutores de NN A1.9 Sesión final para padres o t…" at bounding box center [693, 407] width 998 height 338
click at [1170, 200] on button "button" at bounding box center [1170, 208] width 41 height 29
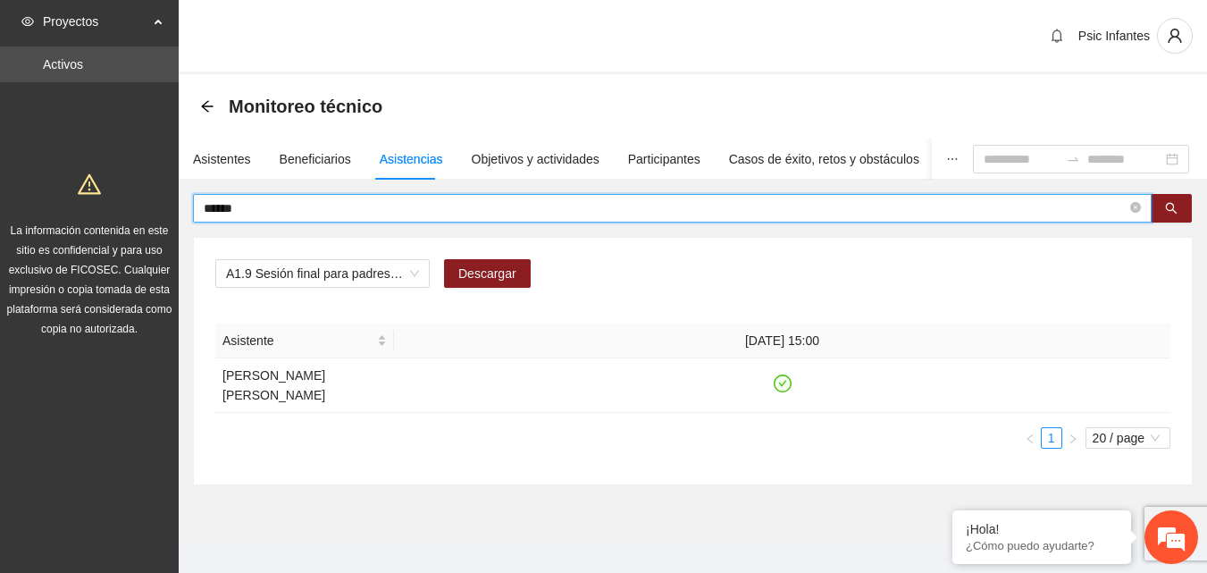
drag, startPoint x: 292, startPoint y: 209, endPoint x: 142, endPoint y: 252, distance: 156.1
click at [142, 252] on section "Proyectos Activos La información contenida en este sitio es confidencial y para…" at bounding box center [603, 296] width 1207 height 592
click at [389, 277] on span "A1.9 Sesión final para padres o tutores de NN" at bounding box center [322, 273] width 193 height 27
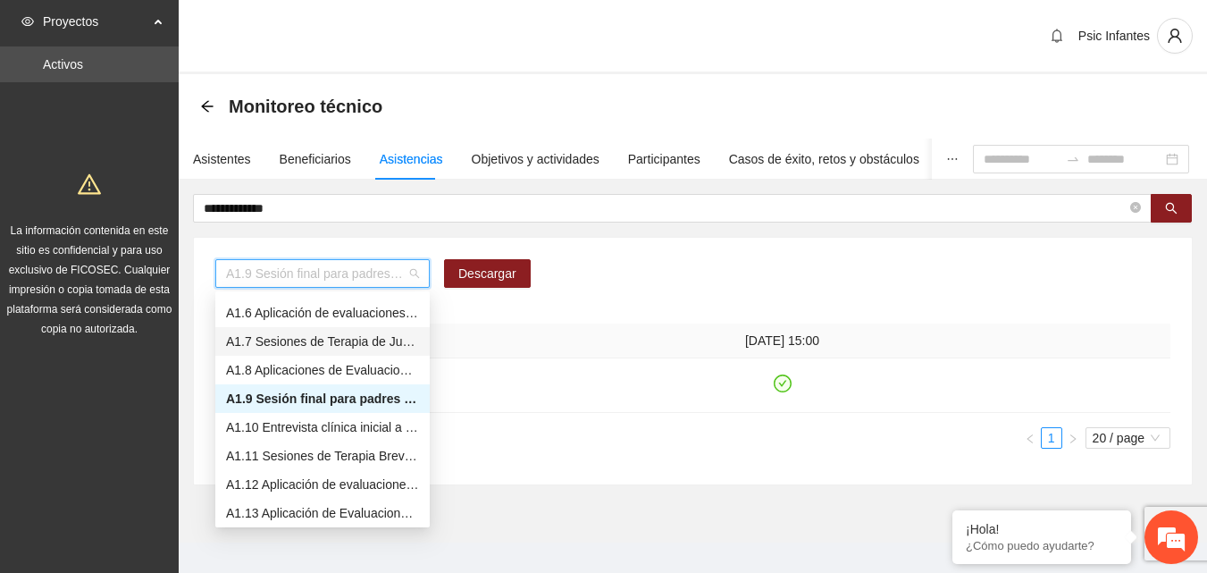
click at [318, 345] on div "A1.7 Sesiones de Terapia de Juego para niños y niñas" at bounding box center [322, 341] width 193 height 20
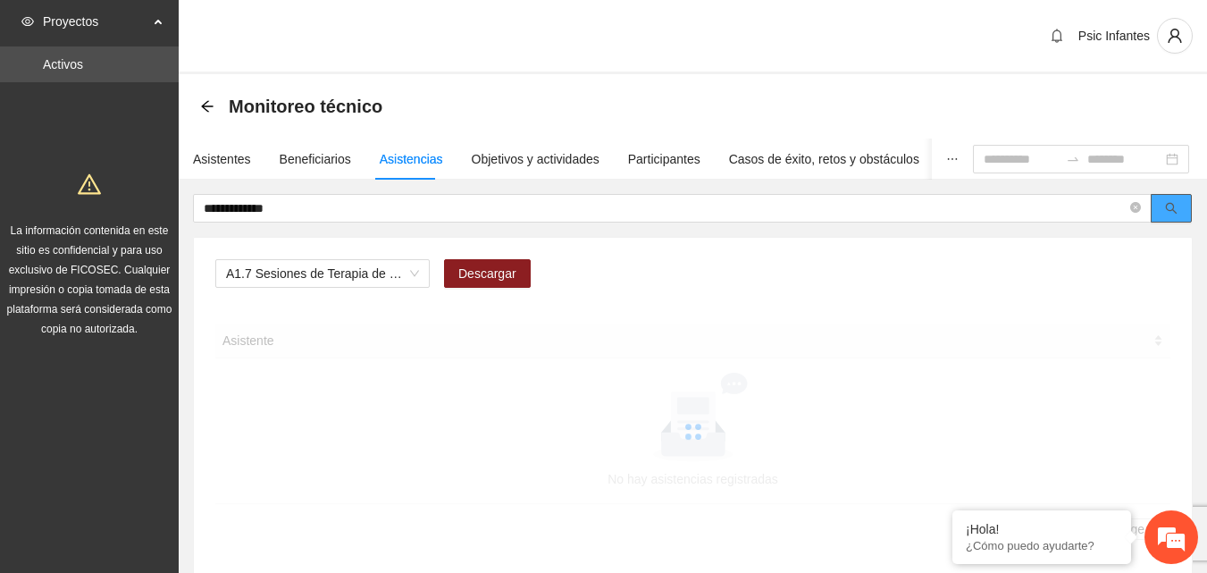
click at [1167, 196] on button "button" at bounding box center [1170, 208] width 41 height 29
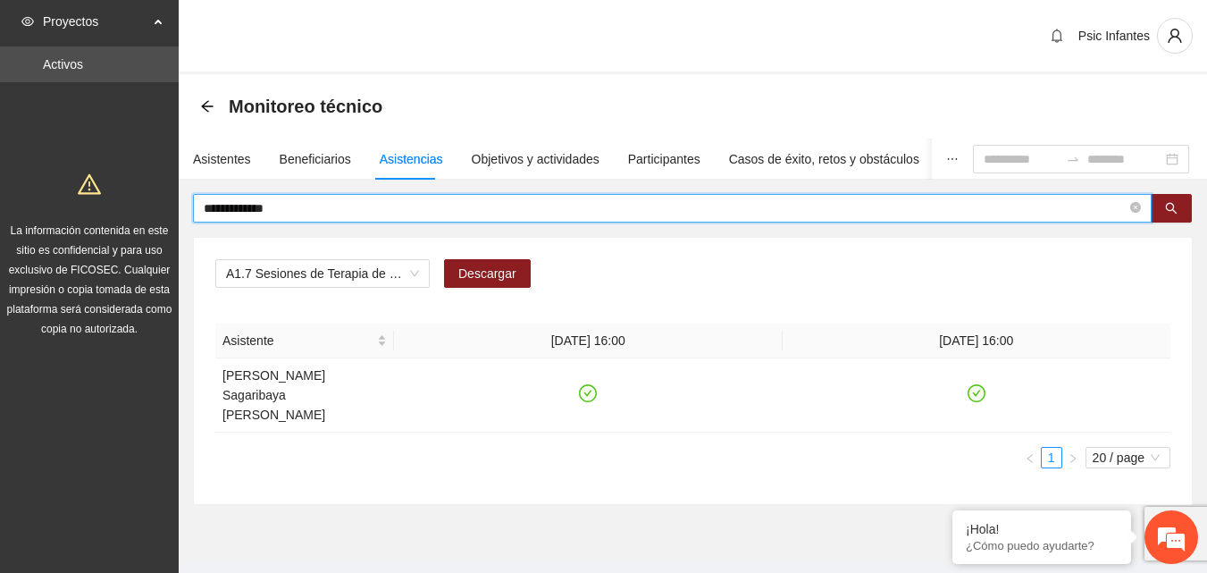
drag, startPoint x: 289, startPoint y: 210, endPoint x: 180, endPoint y: 195, distance: 110.0
click at [180, 195] on div "**********" at bounding box center [693, 349] width 1028 height 311
type input "**********"
